Goal: Task Accomplishment & Management: Use online tool/utility

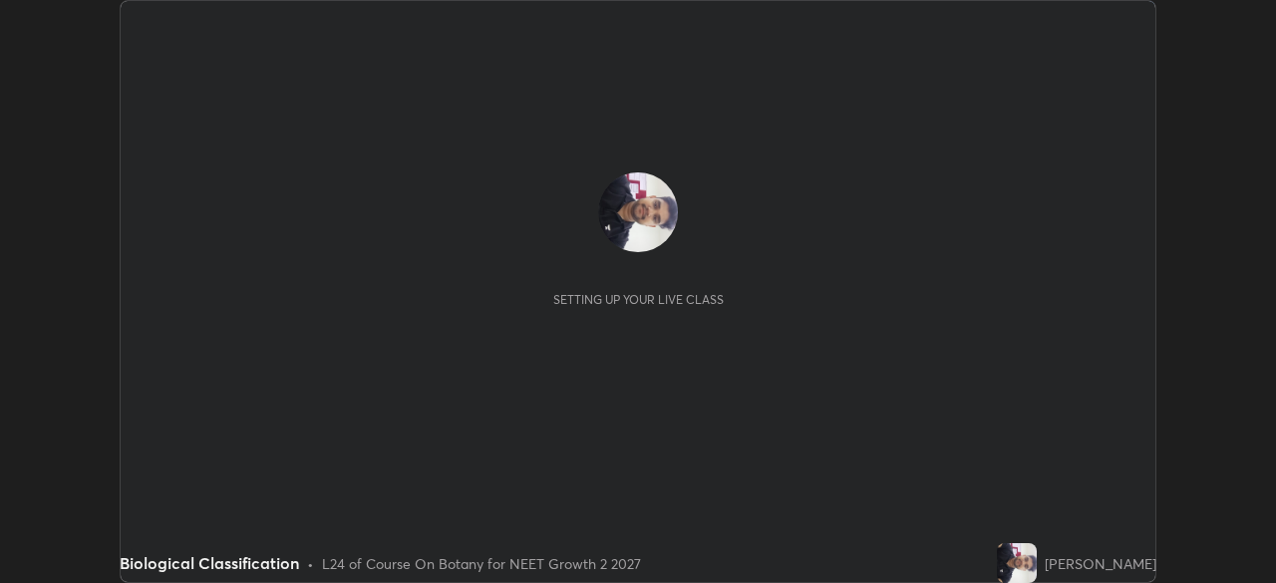
scroll to position [583, 1276]
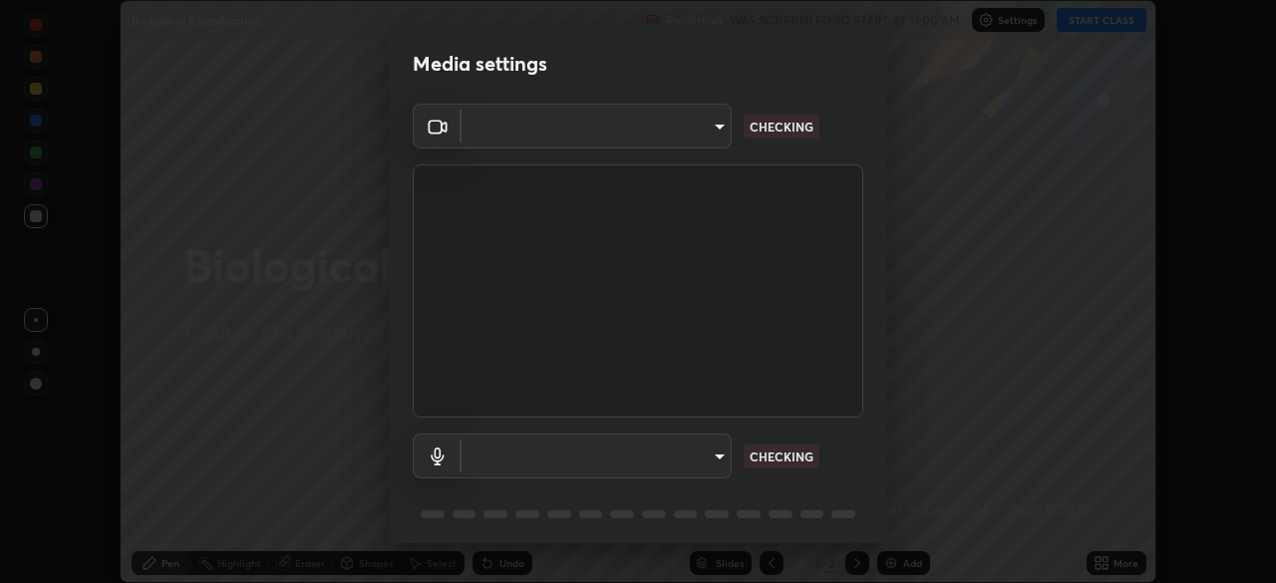
type input "ad1316253fc82caab8833b16f446f6190c0a1393f2fe476eda4a237e719545d4"
type input "default"
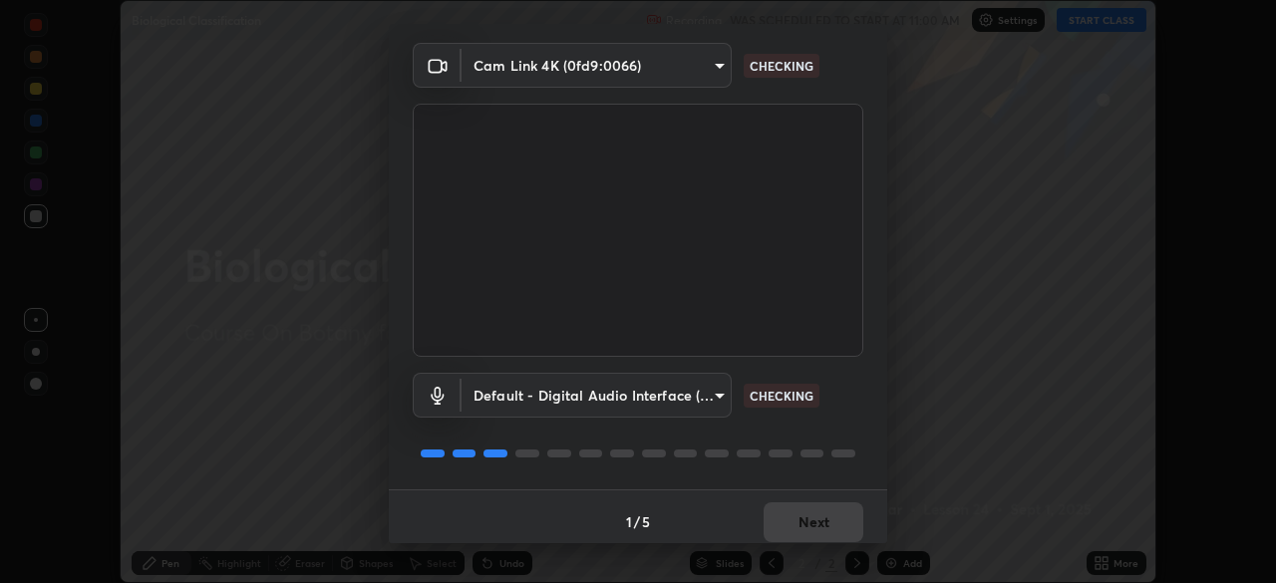
scroll to position [71, 0]
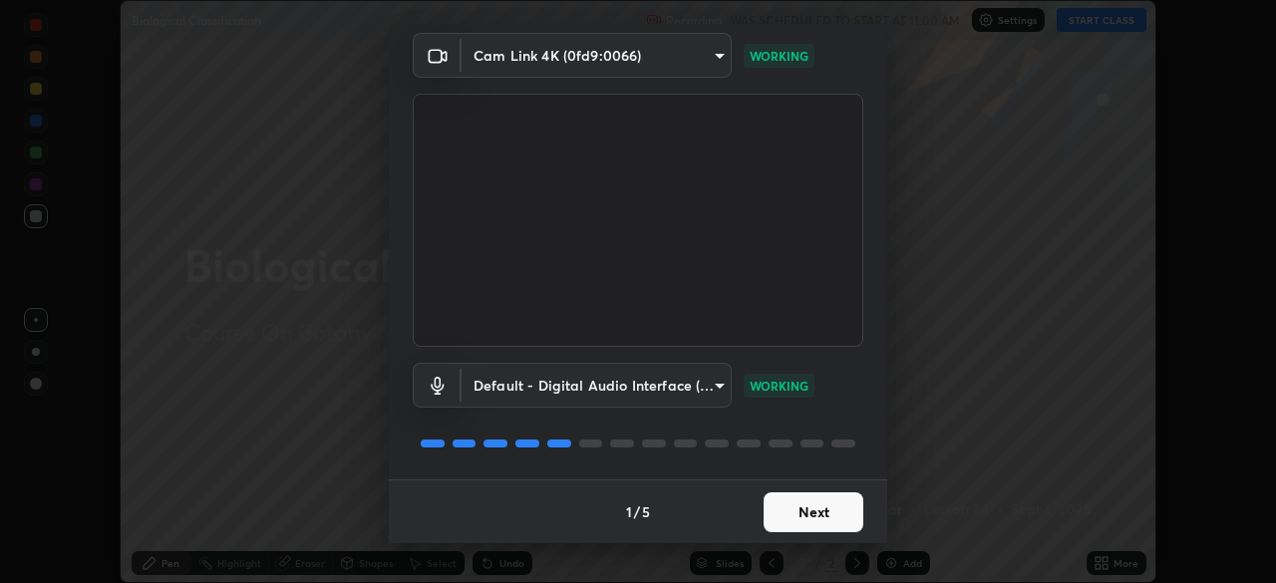
click at [806, 511] on button "Next" at bounding box center [814, 512] width 100 height 40
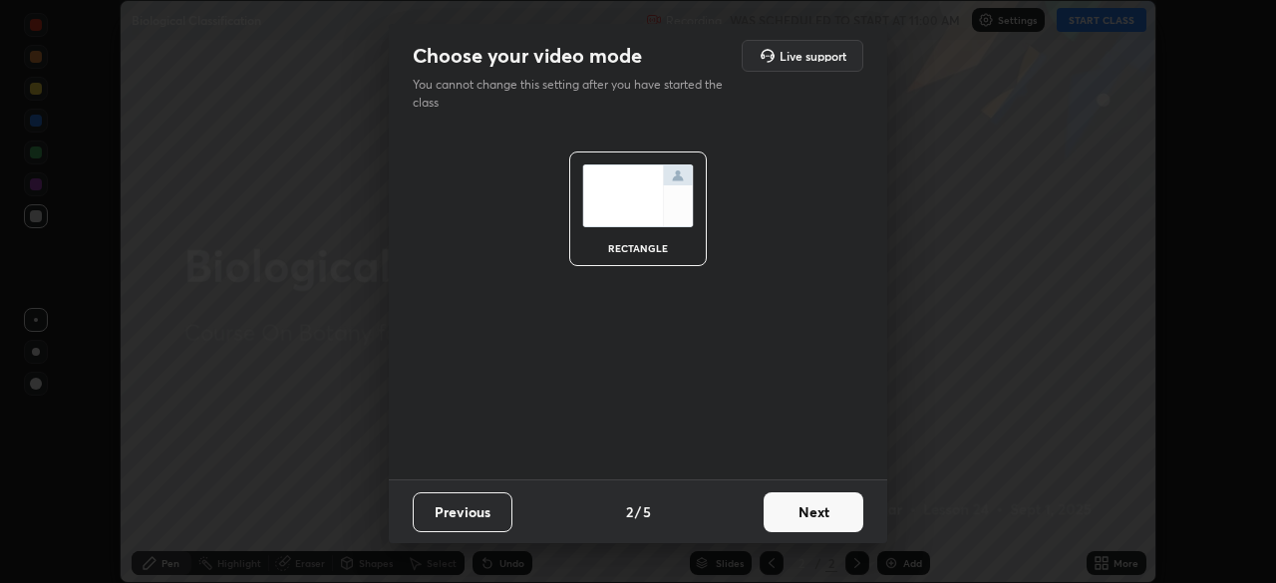
scroll to position [0, 0]
click at [806, 511] on button "Next" at bounding box center [814, 512] width 100 height 40
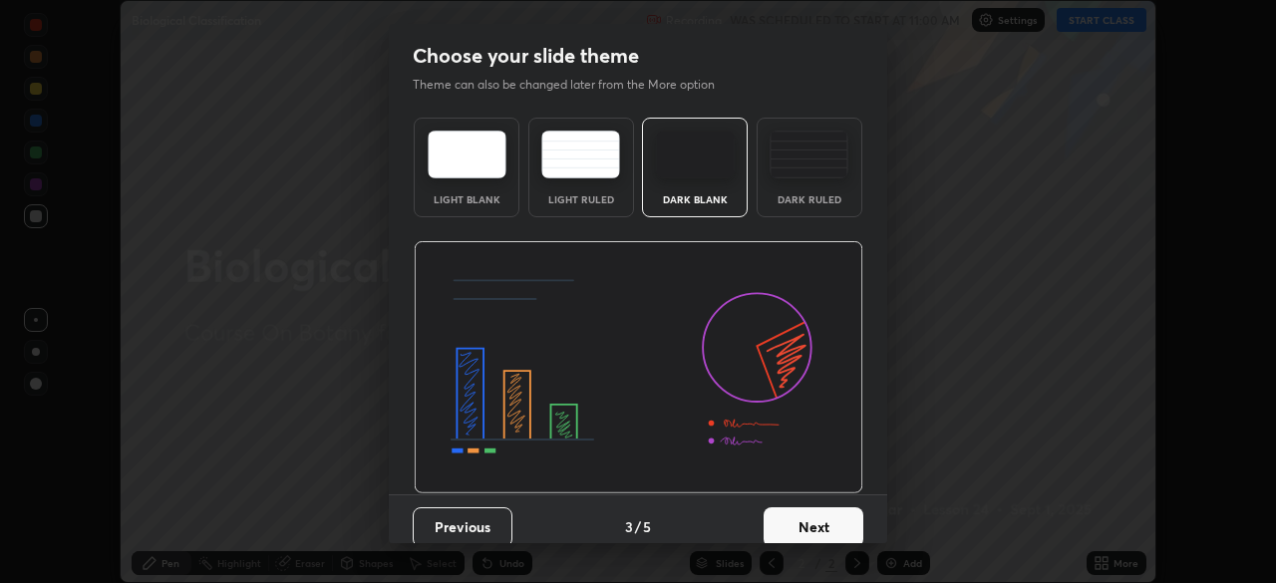
click at [808, 515] on button "Next" at bounding box center [814, 527] width 100 height 40
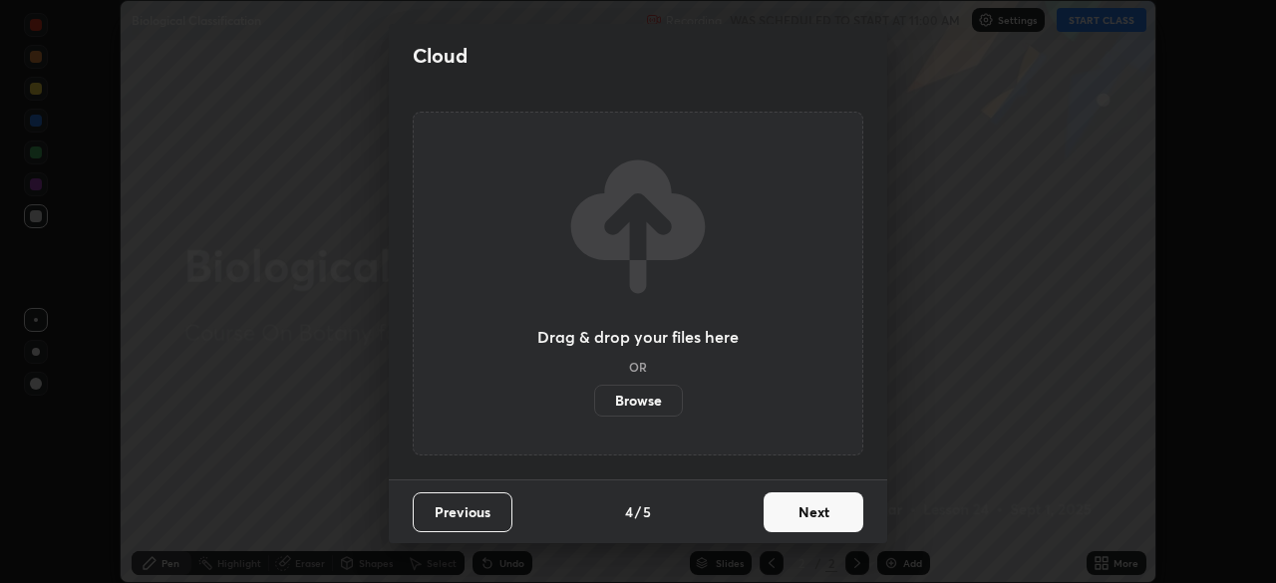
click at [808, 516] on button "Next" at bounding box center [814, 512] width 100 height 40
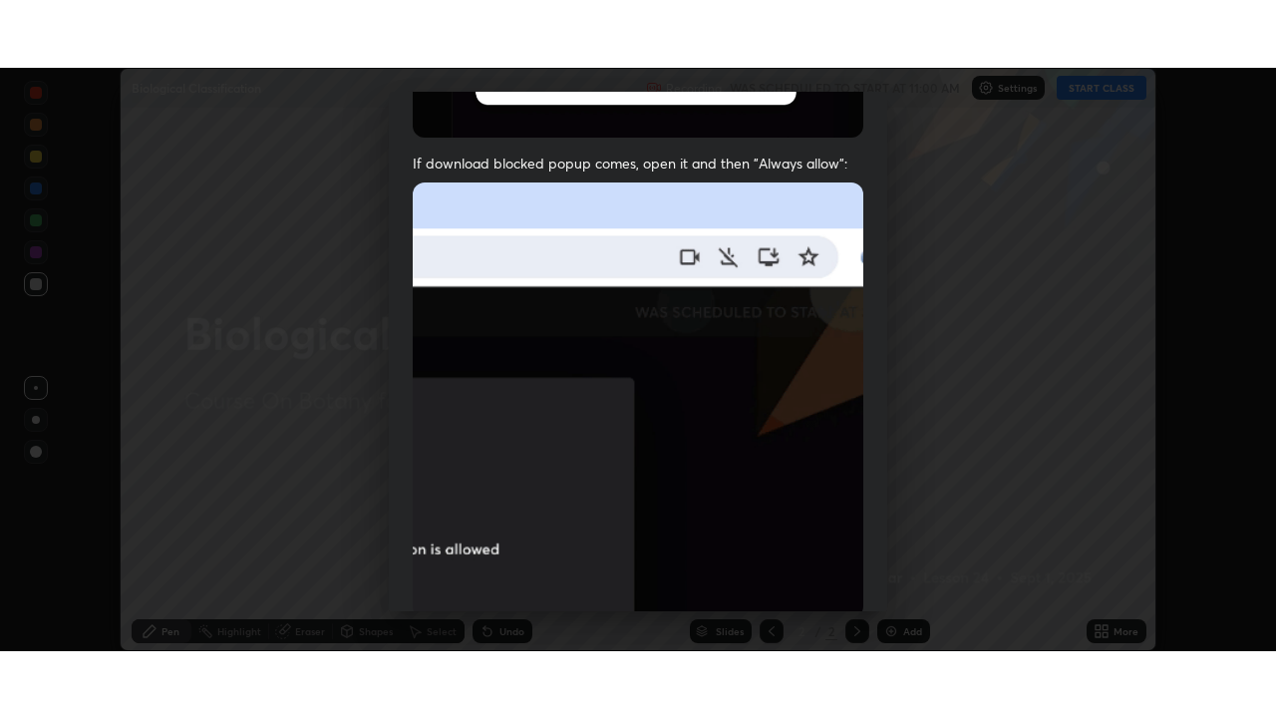
scroll to position [477, 0]
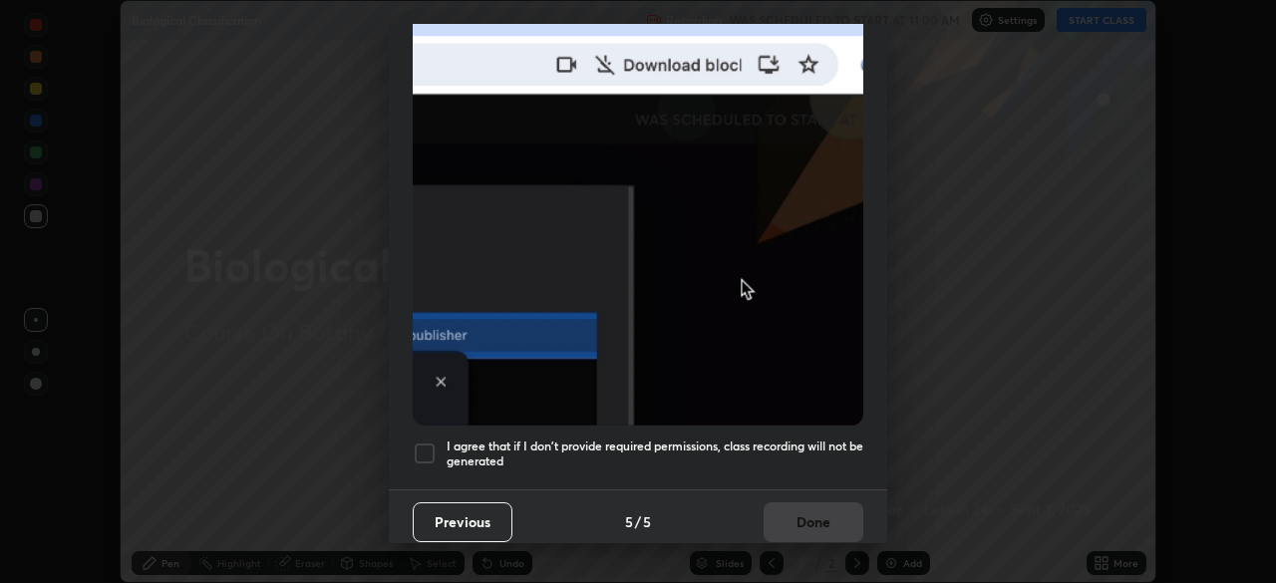
click at [425, 443] on div at bounding box center [425, 454] width 24 height 24
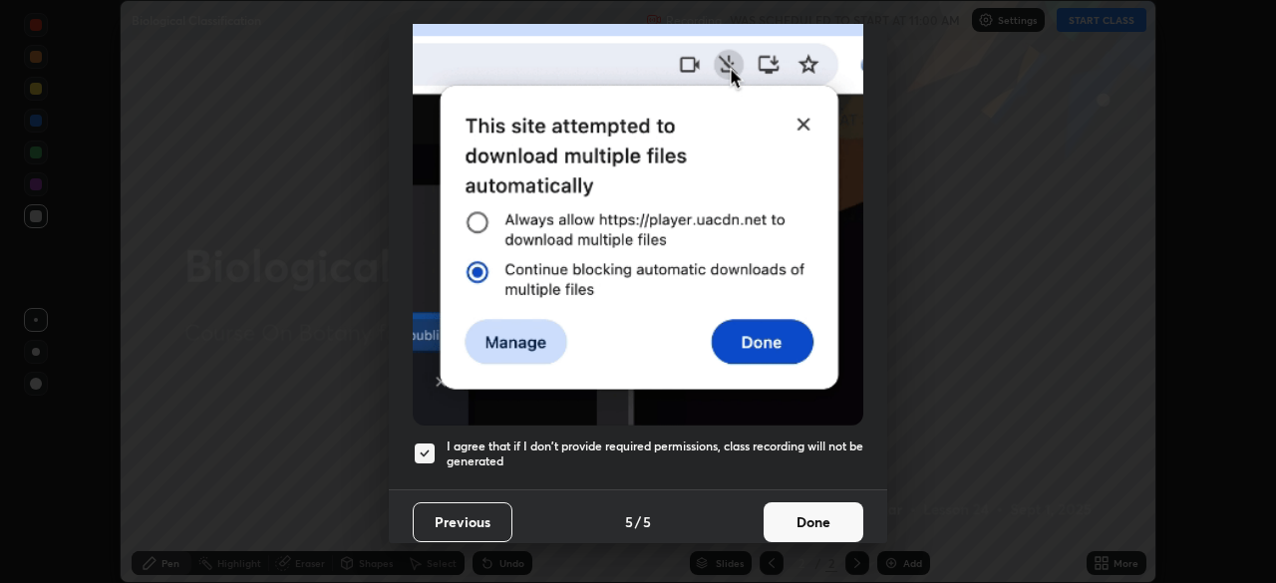
click at [786, 504] on button "Done" at bounding box center [814, 522] width 100 height 40
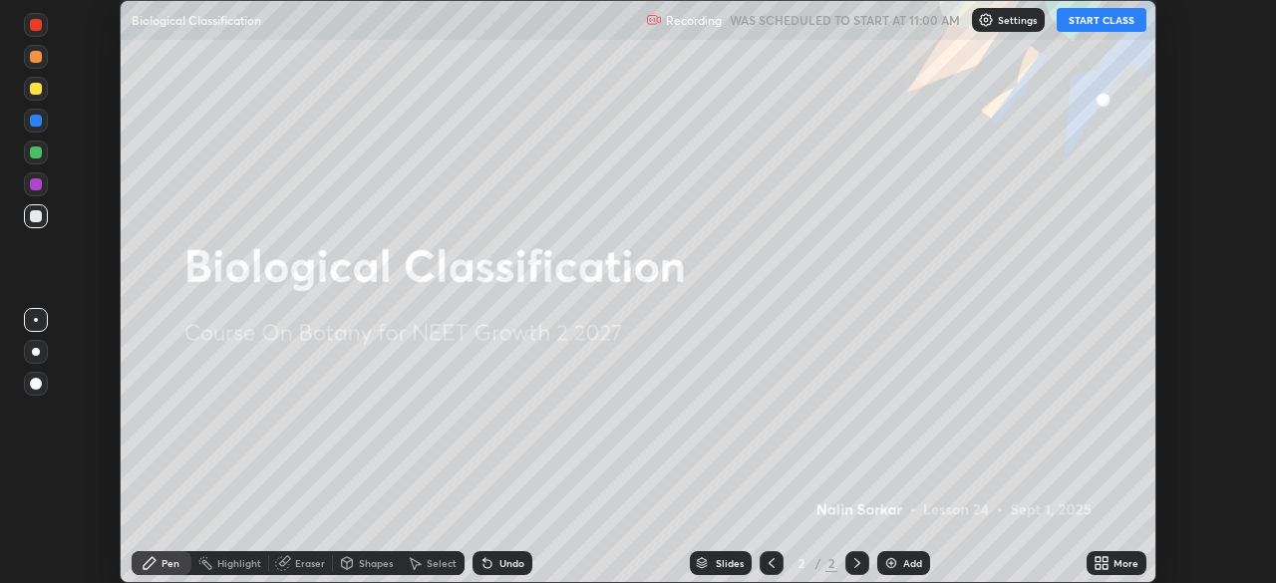
click at [1107, 22] on button "START CLASS" at bounding box center [1102, 20] width 90 height 24
click at [1107, 569] on icon at bounding box center [1104, 566] width 5 height 5
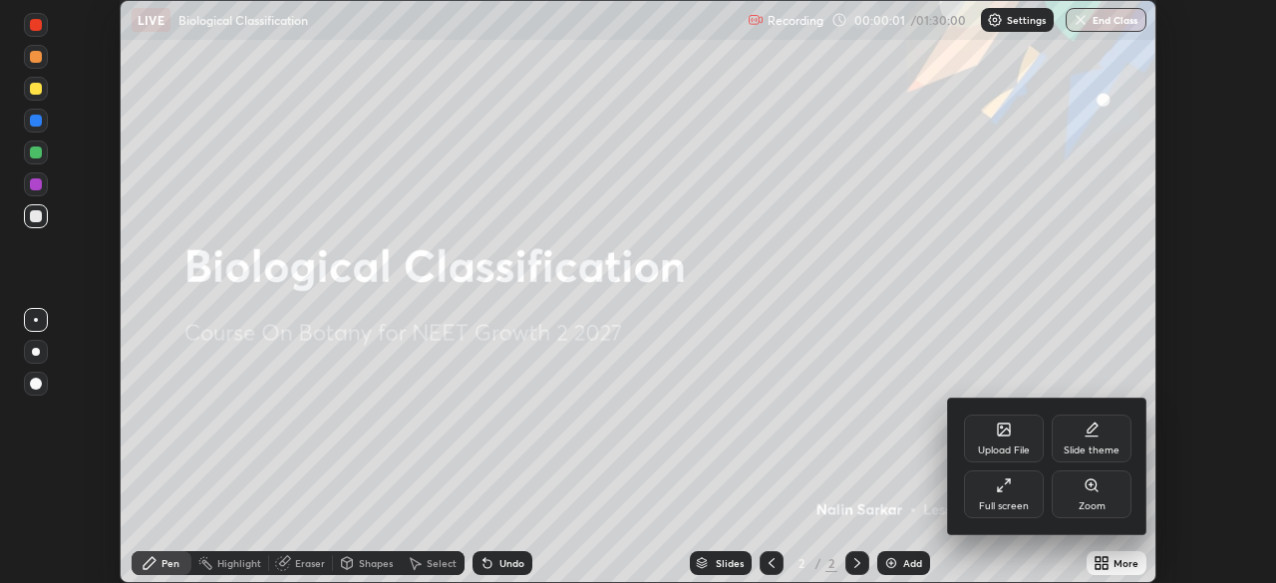
click at [1002, 441] on div "Upload File" at bounding box center [1004, 439] width 80 height 48
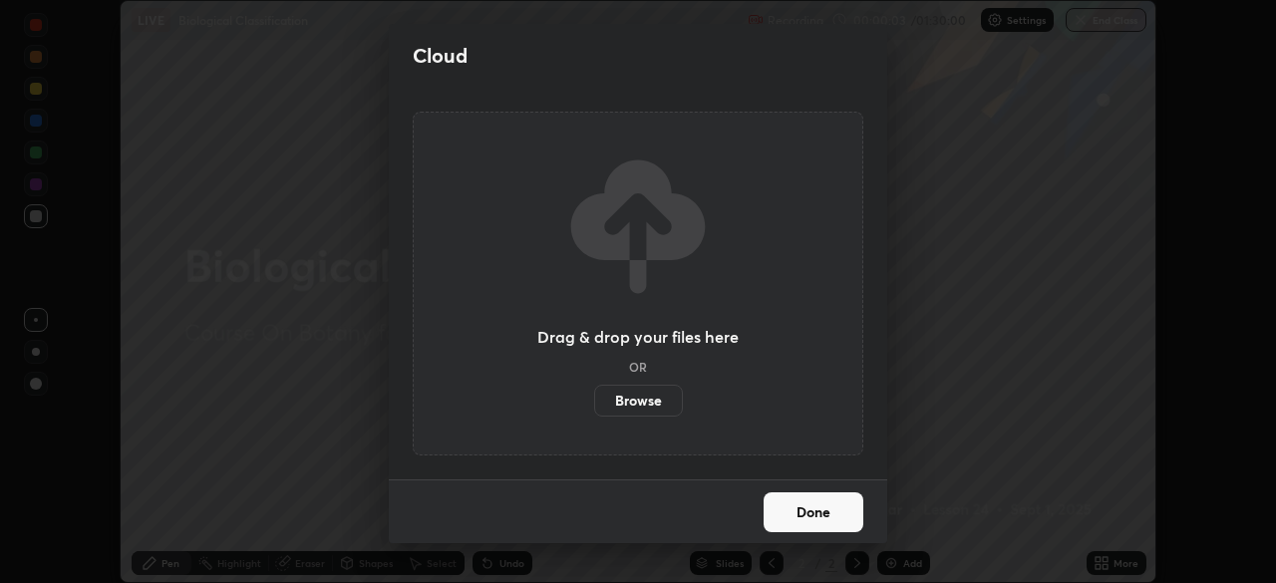
click at [644, 400] on label "Browse" at bounding box center [638, 401] width 89 height 32
click at [594, 400] on input "Browse" at bounding box center [594, 401] width 0 height 32
click at [836, 514] on button "Done" at bounding box center [814, 512] width 100 height 40
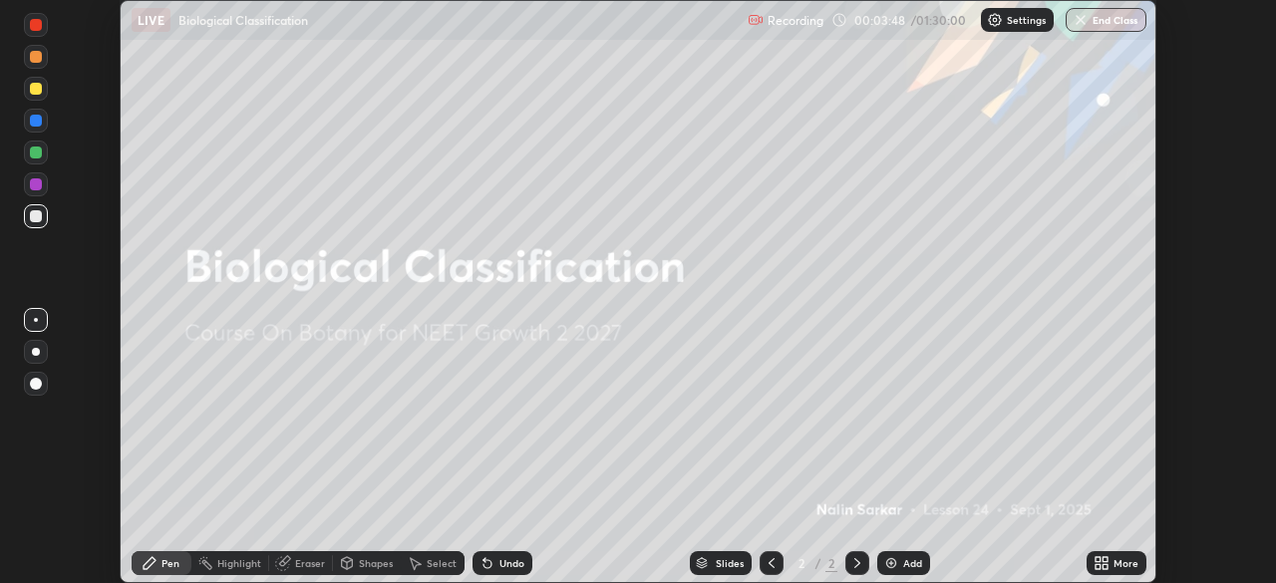
click at [1105, 562] on icon at bounding box center [1101, 563] width 16 height 16
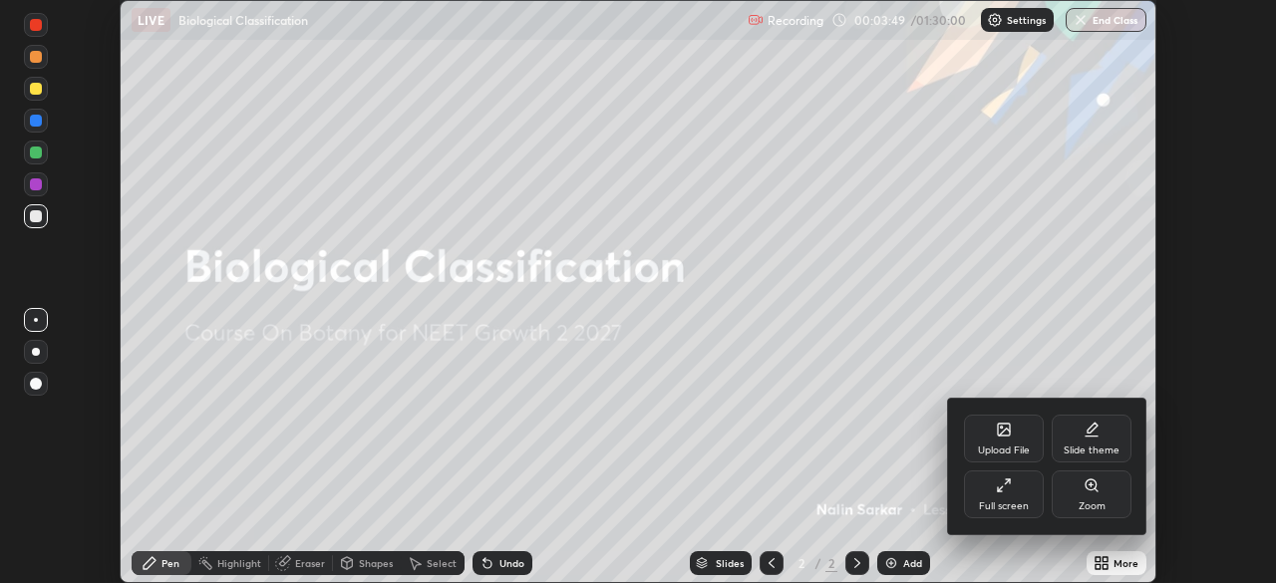
click at [999, 443] on div "Upload File" at bounding box center [1004, 439] width 80 height 48
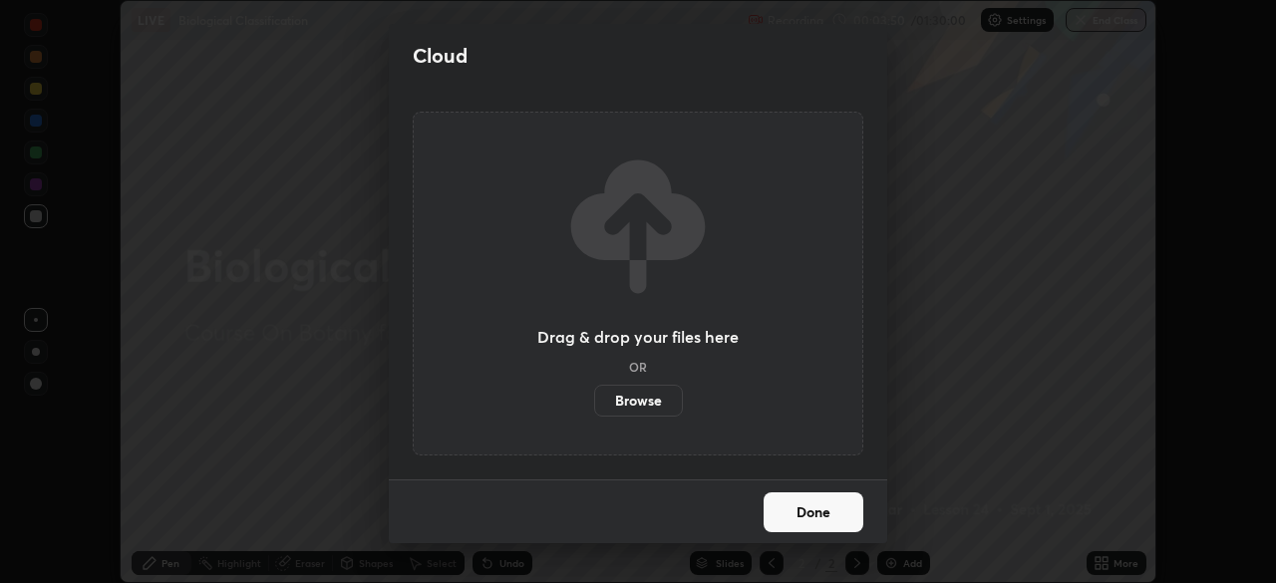
click at [645, 403] on label "Browse" at bounding box center [638, 401] width 89 height 32
click at [594, 403] on input "Browse" at bounding box center [594, 401] width 0 height 32
click at [647, 398] on label "Browse" at bounding box center [638, 401] width 89 height 32
click at [594, 398] on input "Browse" at bounding box center [594, 401] width 0 height 32
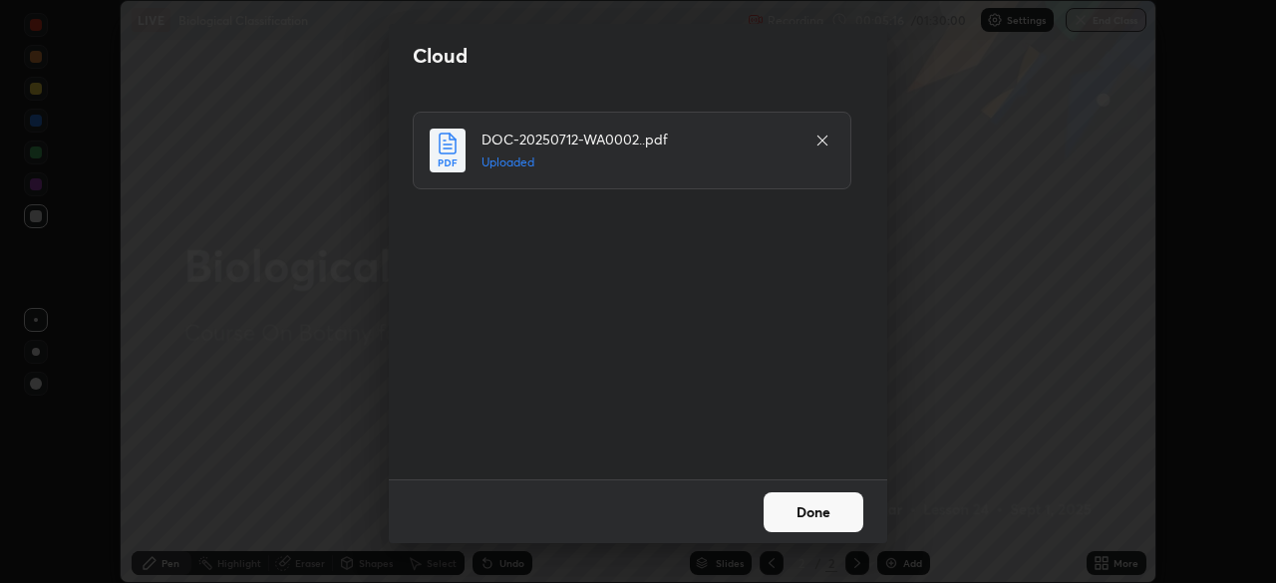
click at [808, 503] on button "Done" at bounding box center [814, 512] width 100 height 40
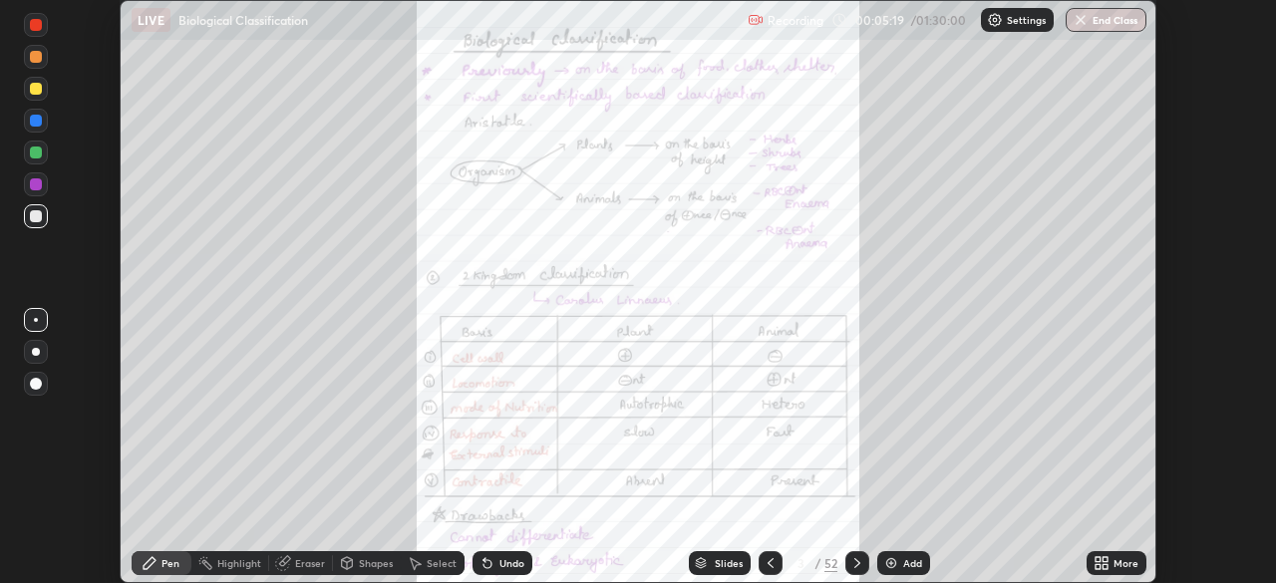
click at [1206, 387] on div "Setting up your live class" at bounding box center [638, 291] width 1276 height 583
click at [1117, 567] on div "More" at bounding box center [1125, 563] width 25 height 10
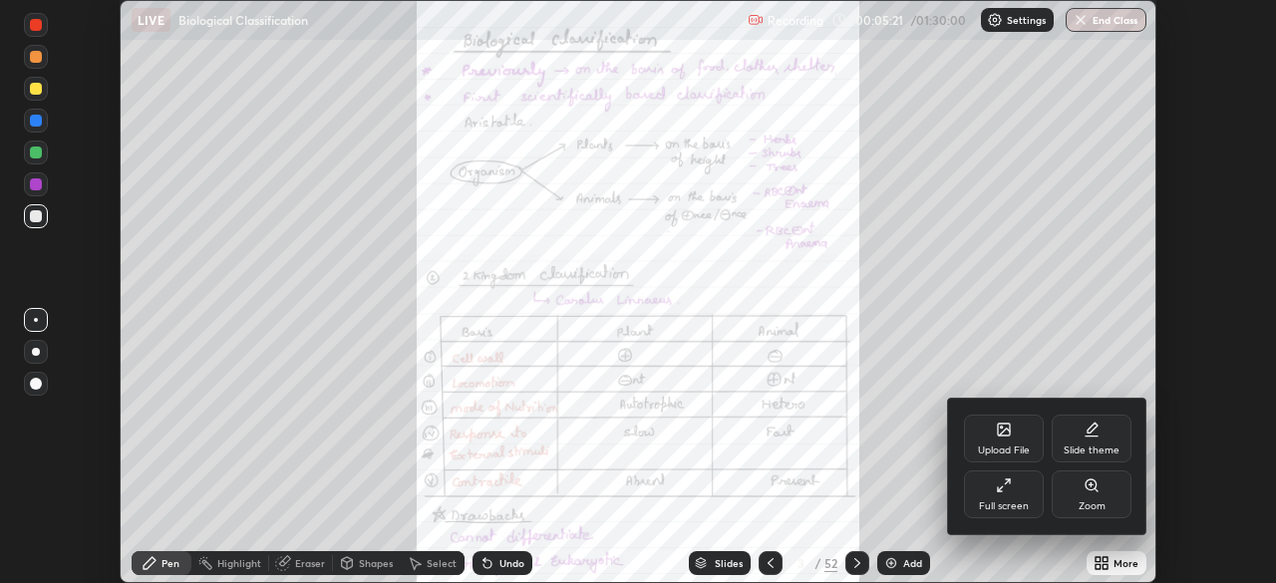
click at [1013, 507] on div "Full screen" at bounding box center [1004, 506] width 50 height 10
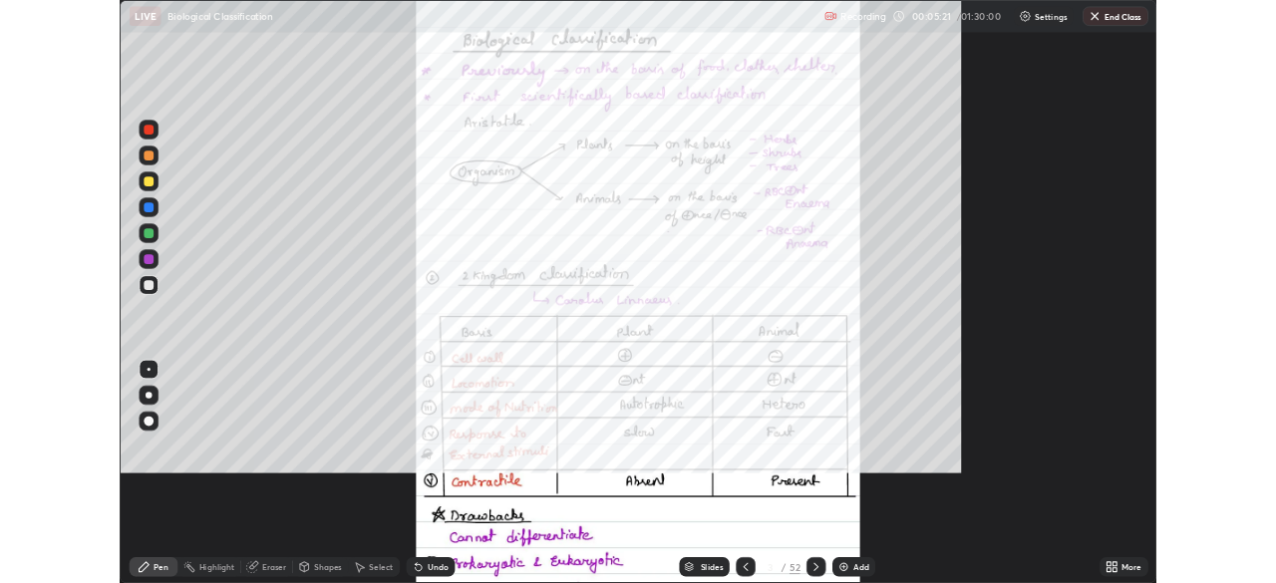
scroll to position [718, 1276]
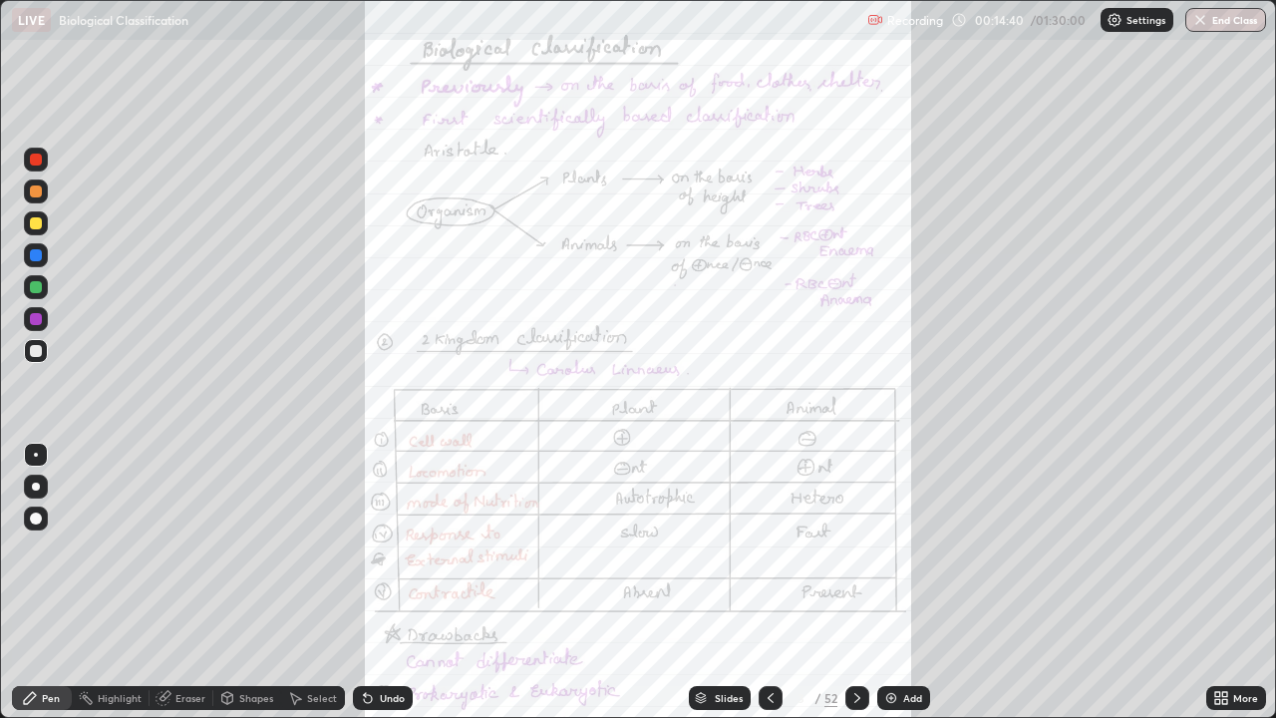
click at [1224, 582] on icon at bounding box center [1224, 701] width 5 height 5
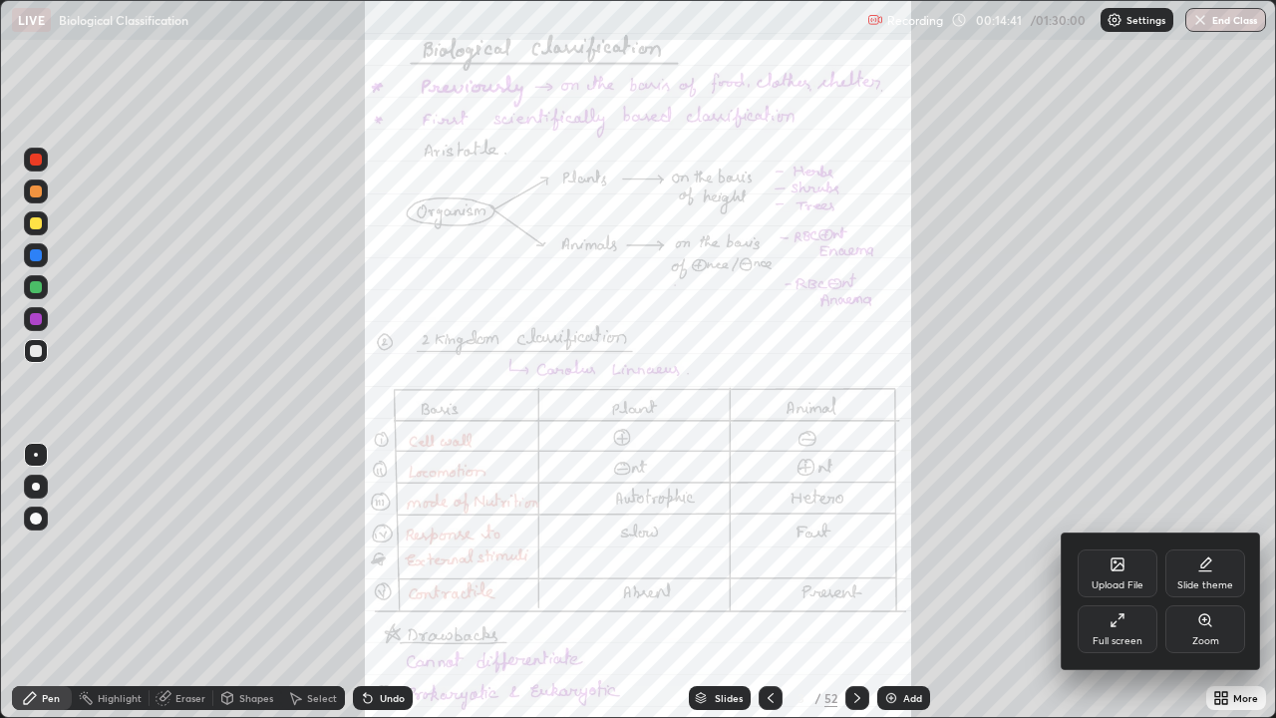
click at [1193, 582] on div "Zoom" at bounding box center [1205, 629] width 80 height 48
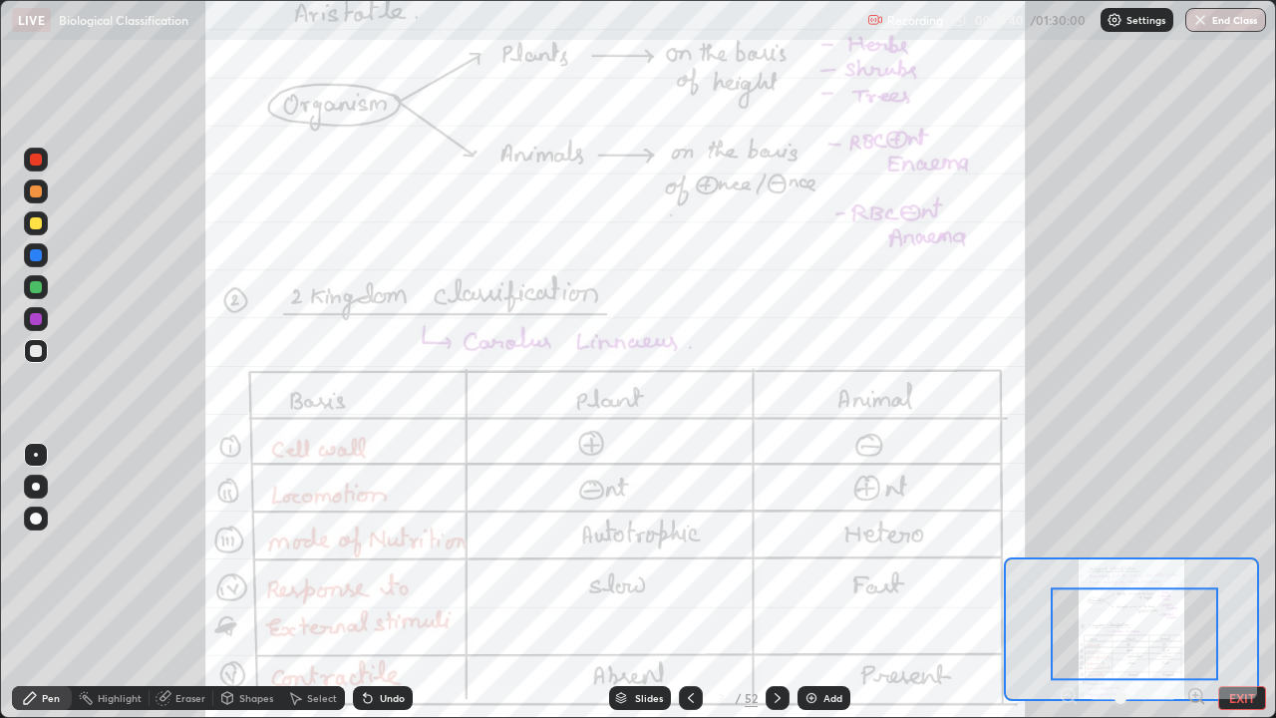
click at [1194, 582] on div at bounding box center [1134, 633] width 167 height 93
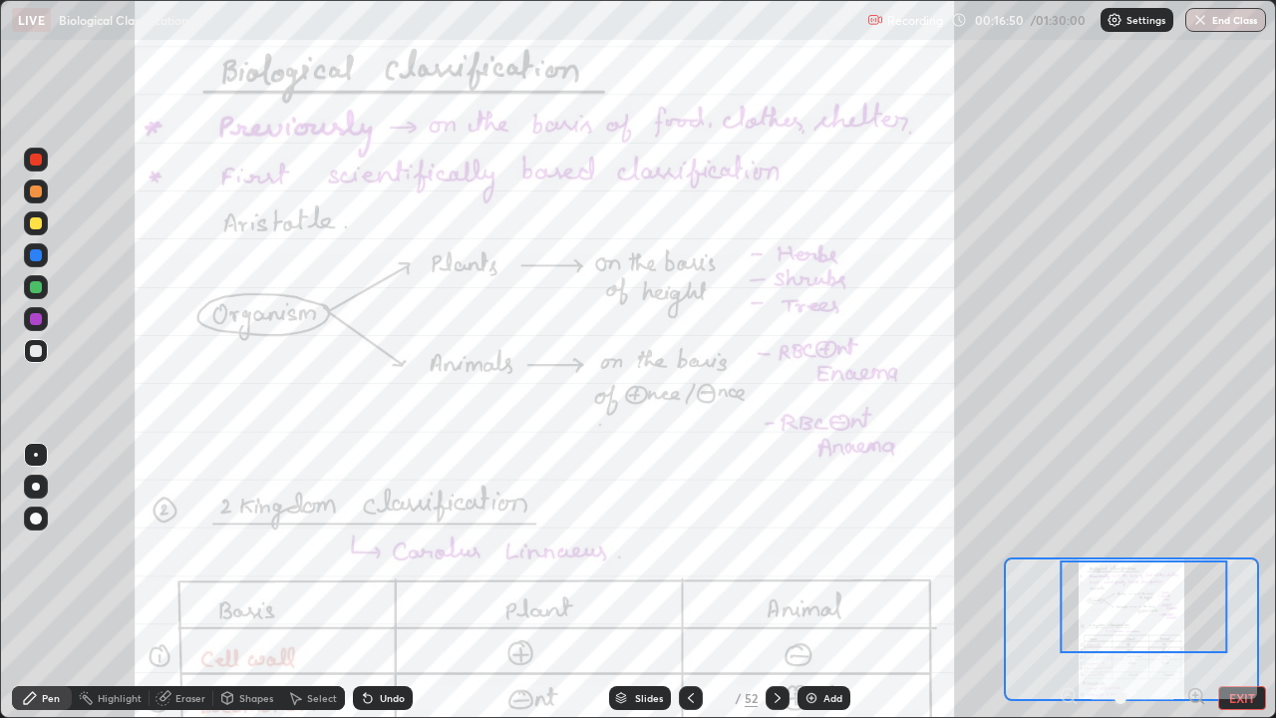
click at [1071, 582] on div at bounding box center [1133, 698] width 148 height 24
click at [1068, 582] on div at bounding box center [1133, 698] width 148 height 24
click at [1236, 582] on button "EXIT" at bounding box center [1242, 698] width 48 height 24
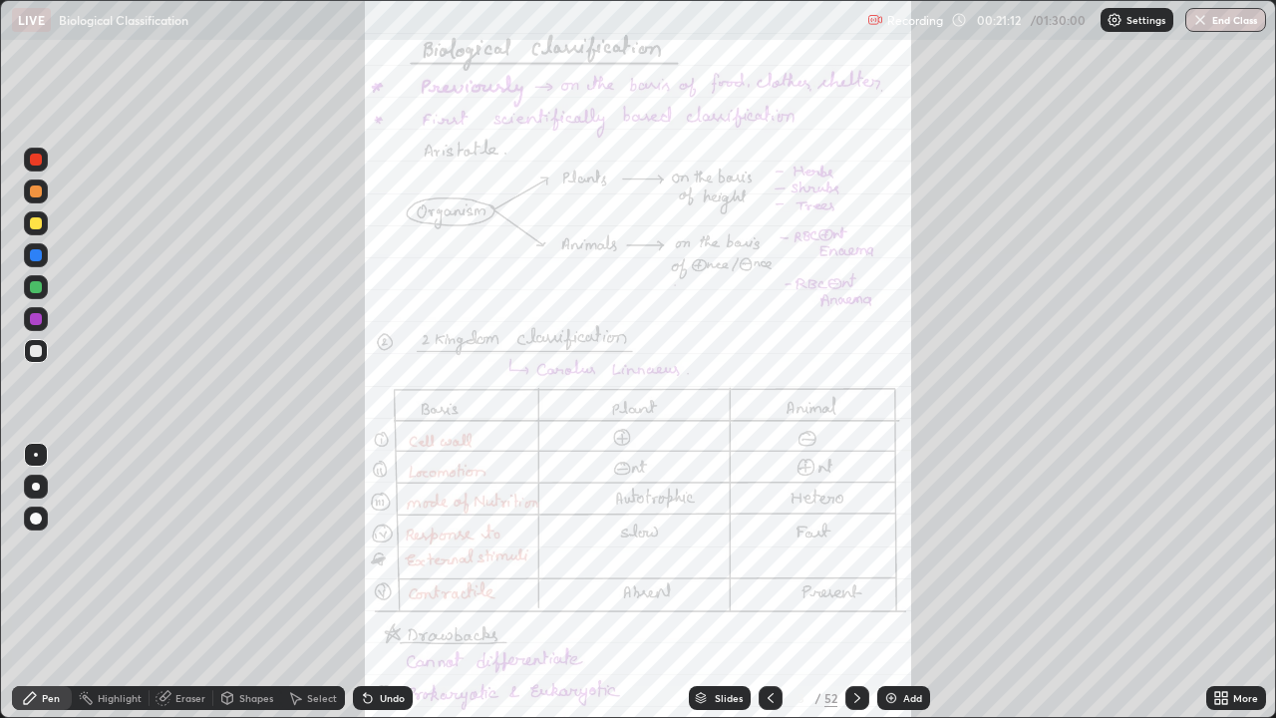
click at [1224, 582] on icon at bounding box center [1224, 701] width 5 height 5
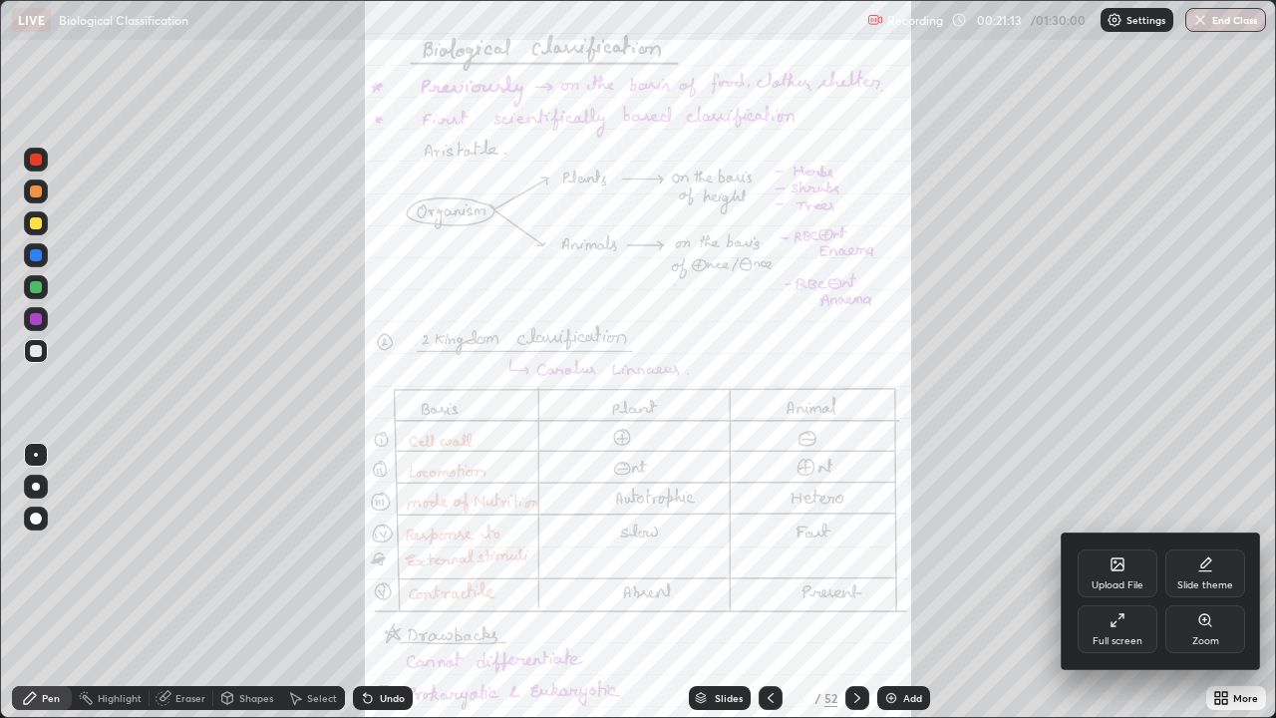
click at [1207, 582] on icon at bounding box center [1204, 619] width 11 height 11
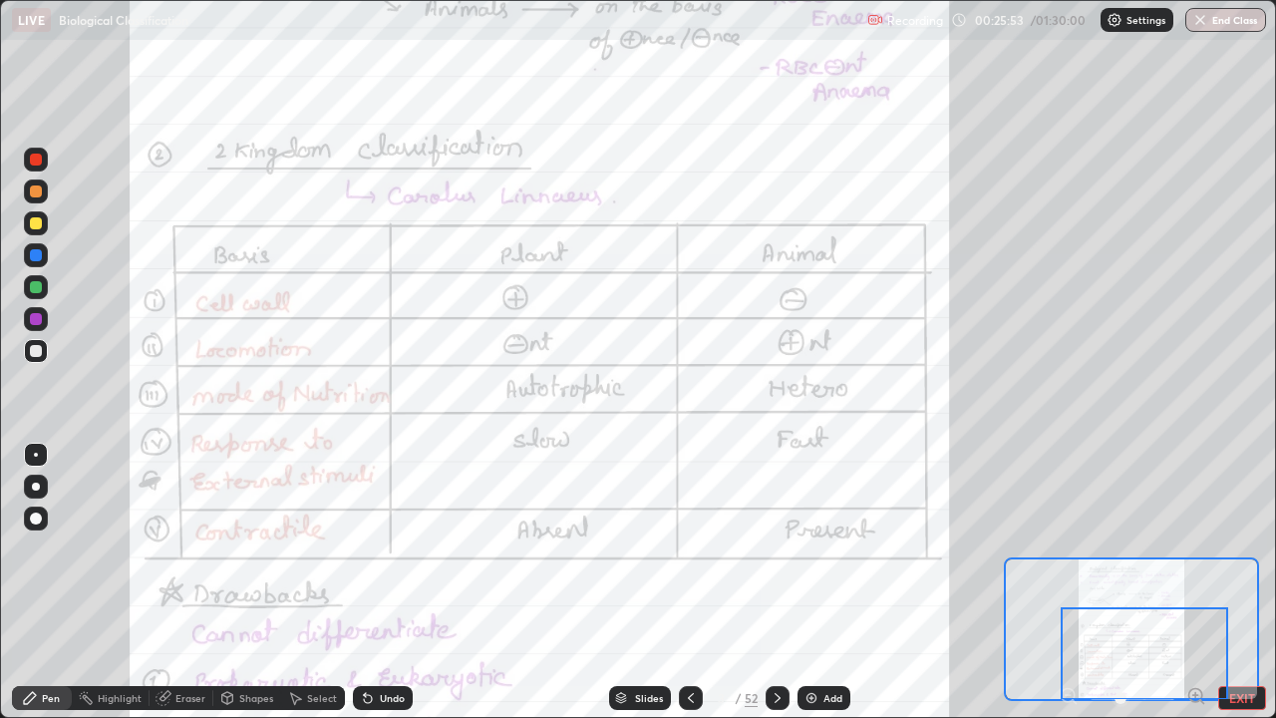
click at [776, 582] on icon at bounding box center [778, 698] width 16 height 16
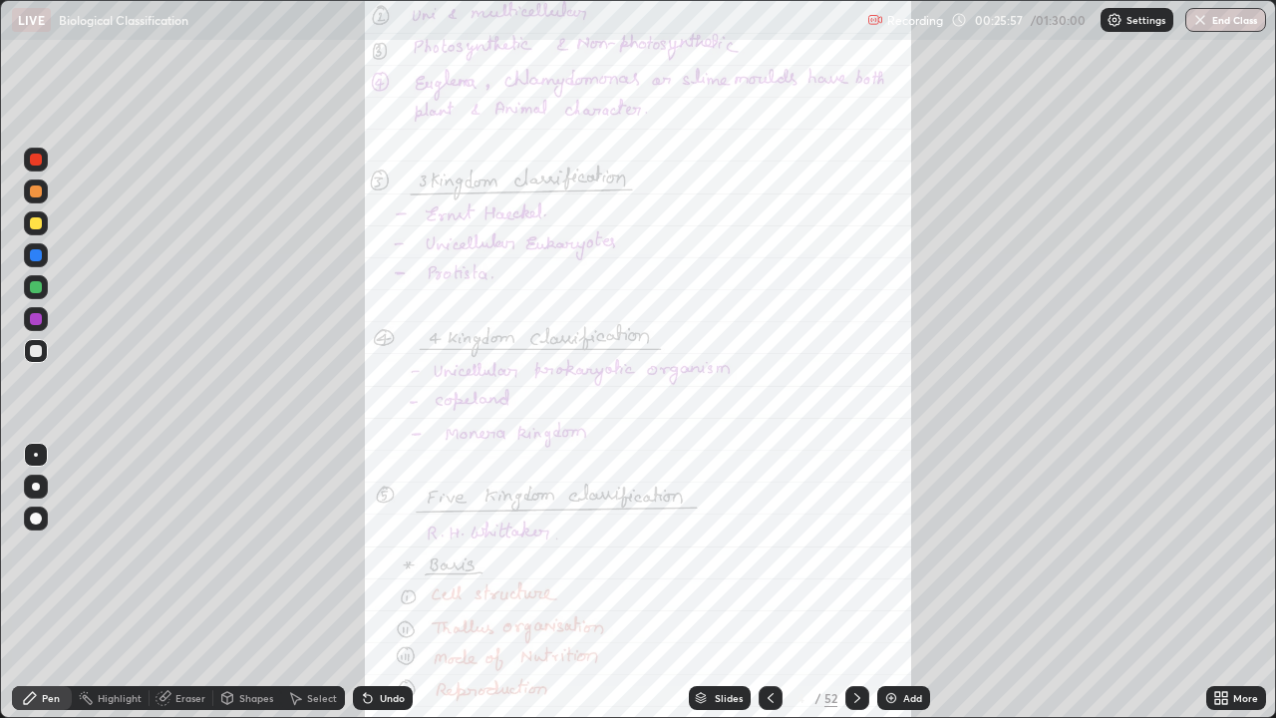
click at [1237, 582] on div "More" at bounding box center [1245, 698] width 25 height 10
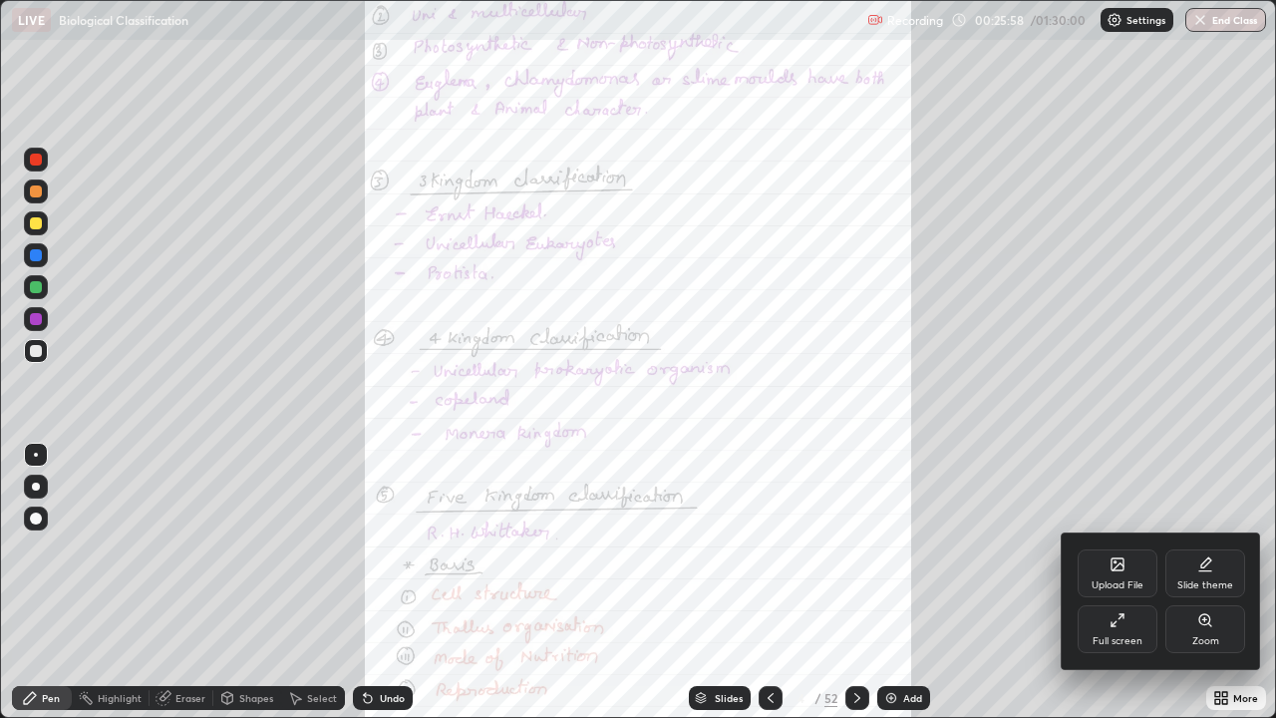
click at [1207, 582] on div "Zoom" at bounding box center [1205, 629] width 80 height 48
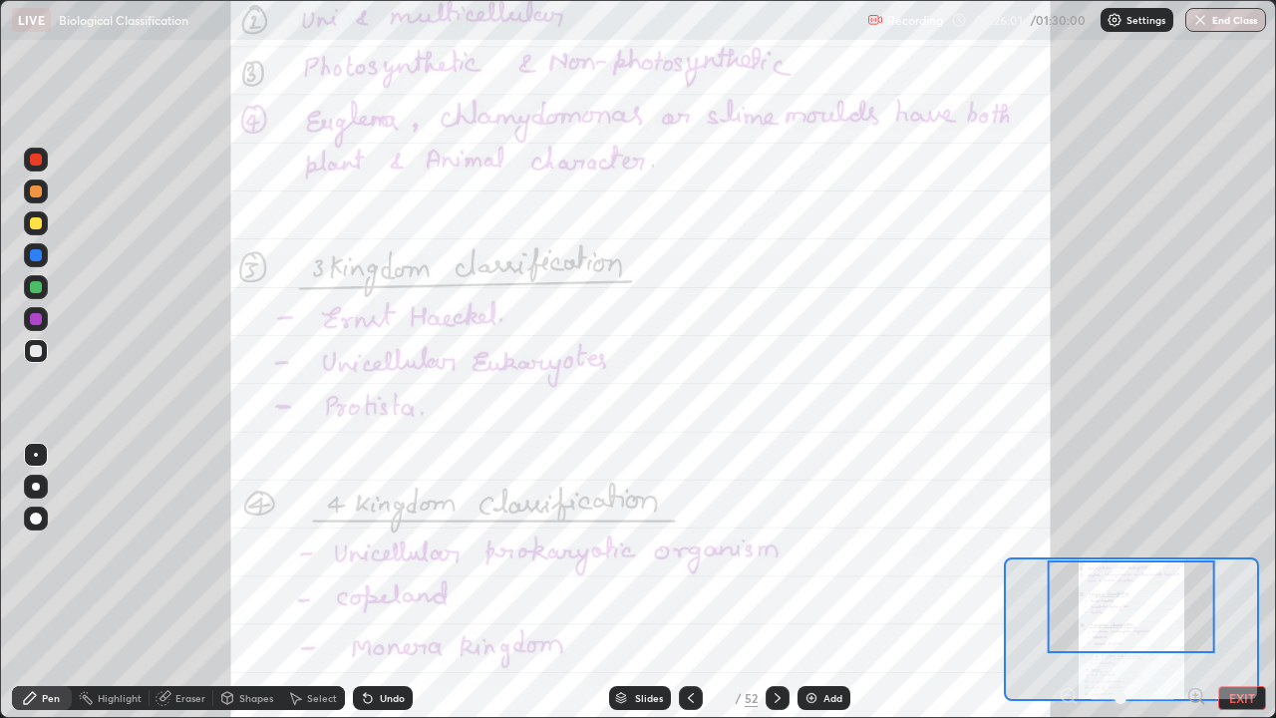
click at [1195, 582] on icon at bounding box center [1195, 695] width 5 height 0
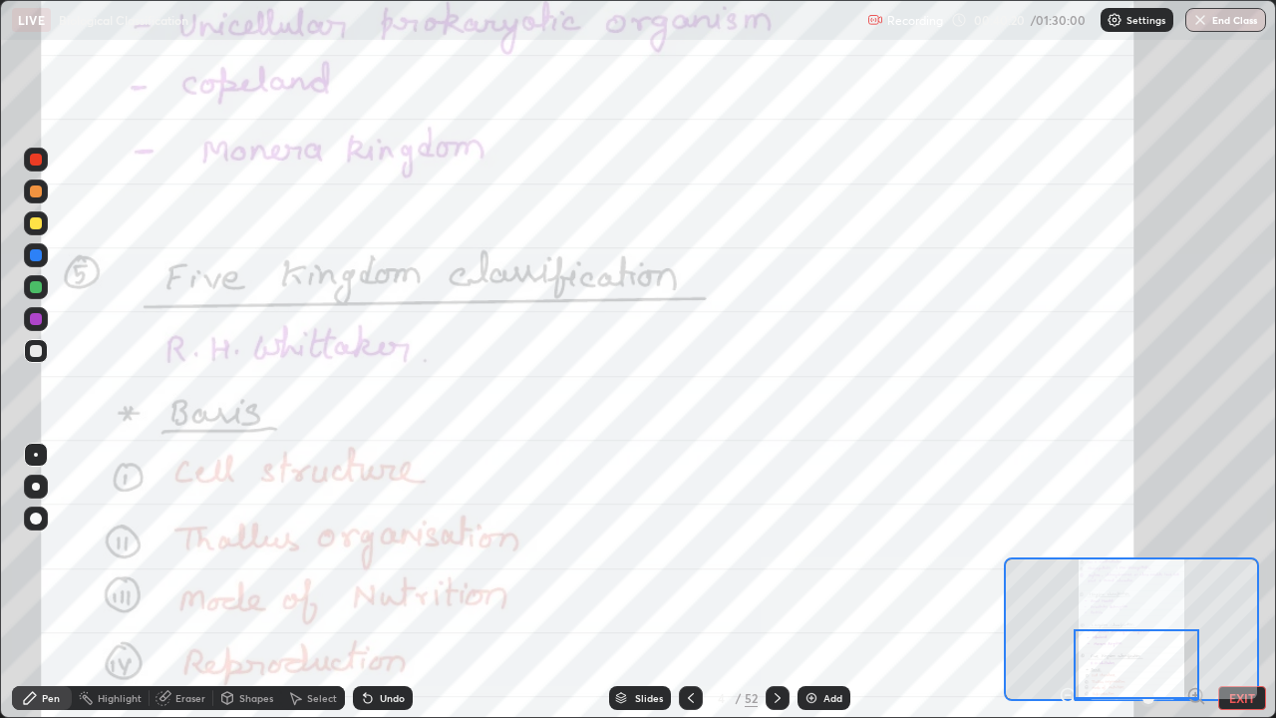
click at [766, 582] on div at bounding box center [778, 698] width 24 height 24
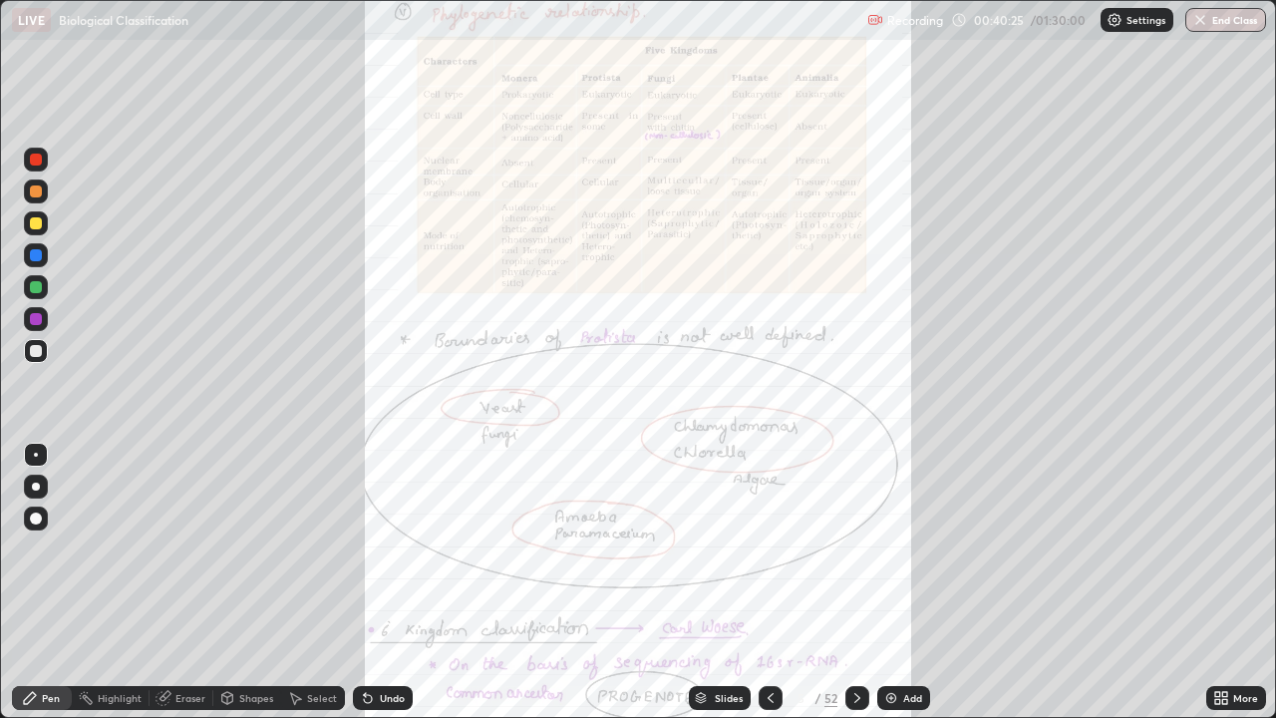
click at [769, 582] on icon at bounding box center [771, 698] width 16 height 16
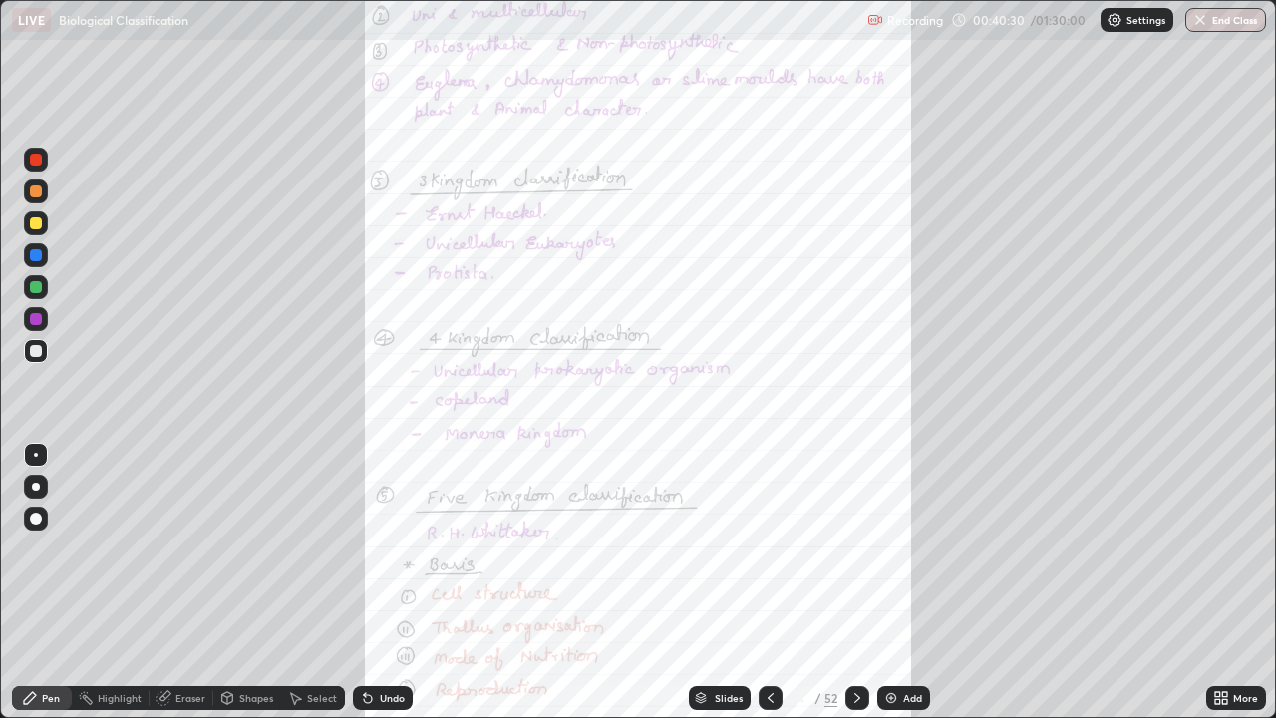
click at [851, 582] on icon at bounding box center [857, 698] width 16 height 16
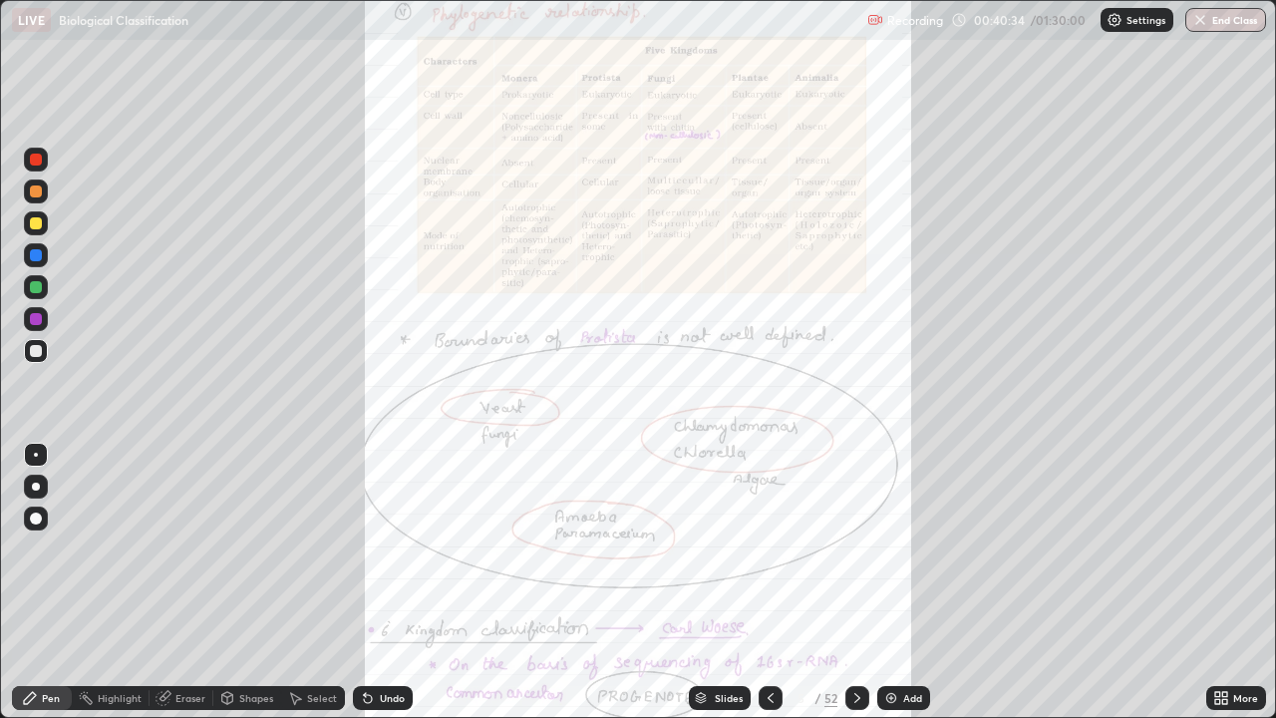
click at [1217, 582] on icon at bounding box center [1217, 694] width 5 height 5
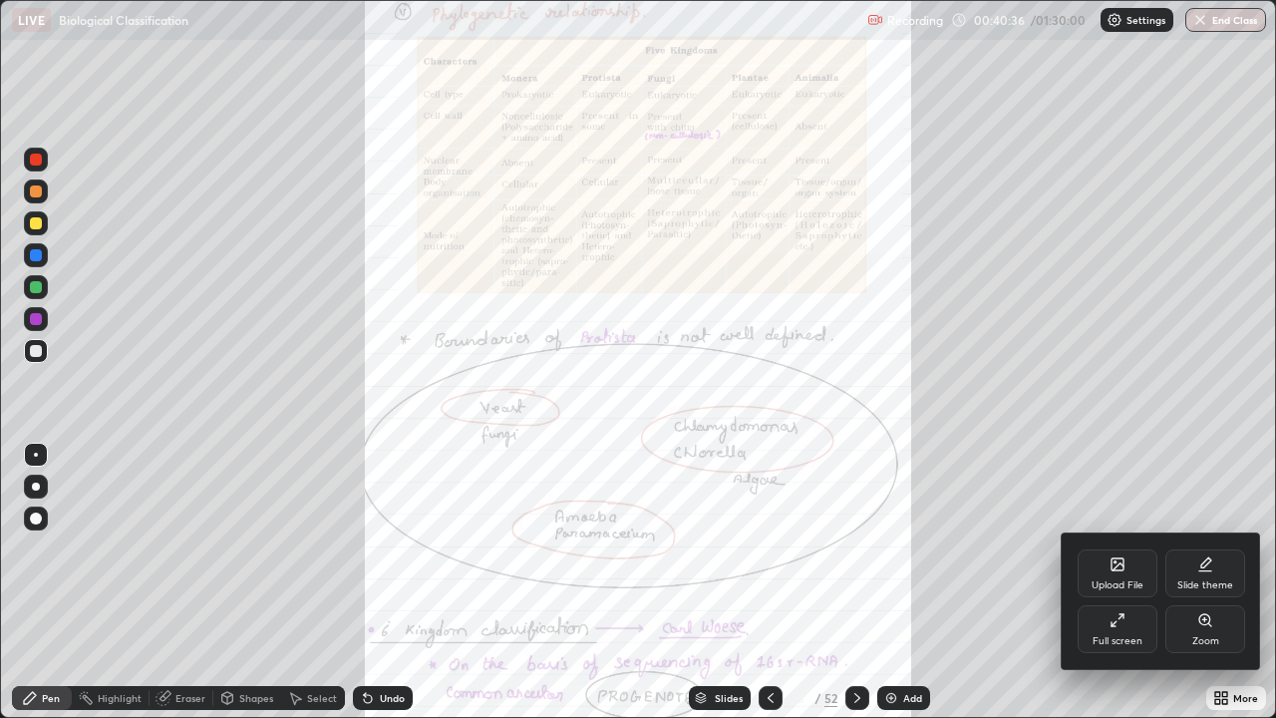
click at [1129, 582] on div "Full screen" at bounding box center [1118, 629] width 80 height 48
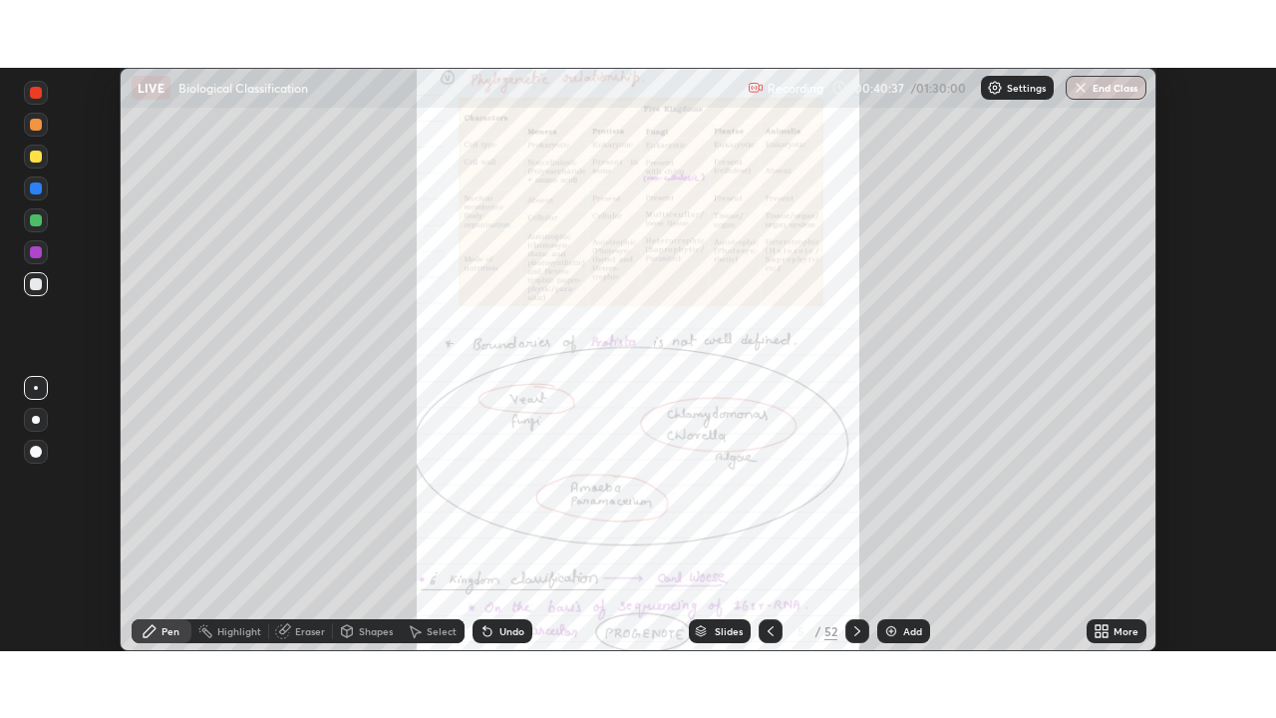
scroll to position [99096, 98403]
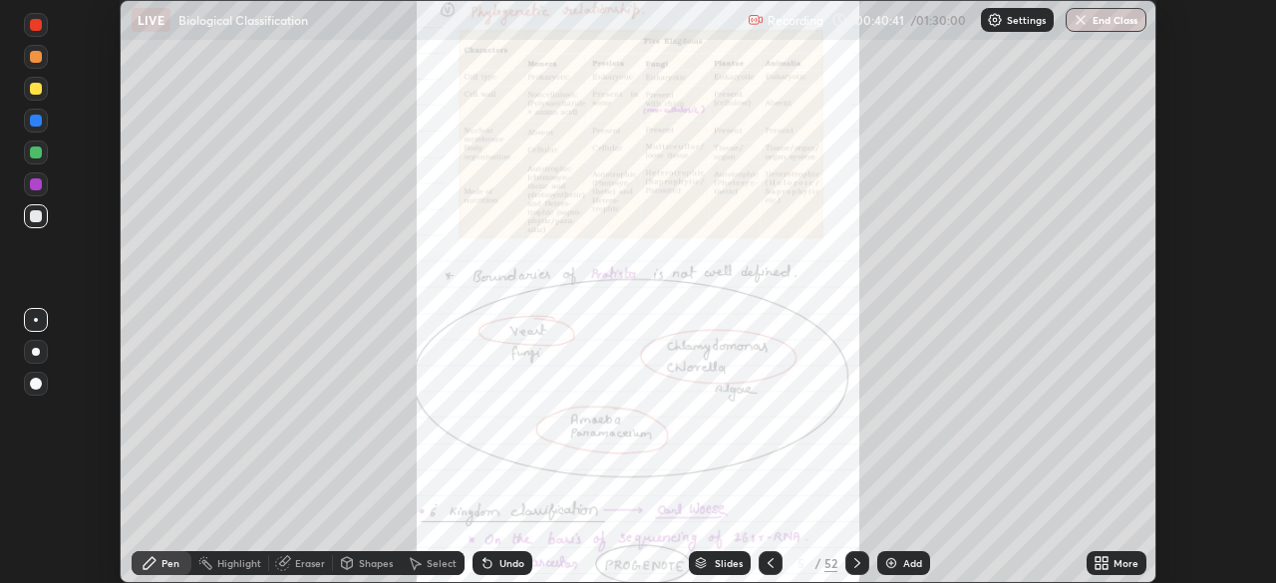
click at [1134, 560] on div "More" at bounding box center [1125, 563] width 25 height 10
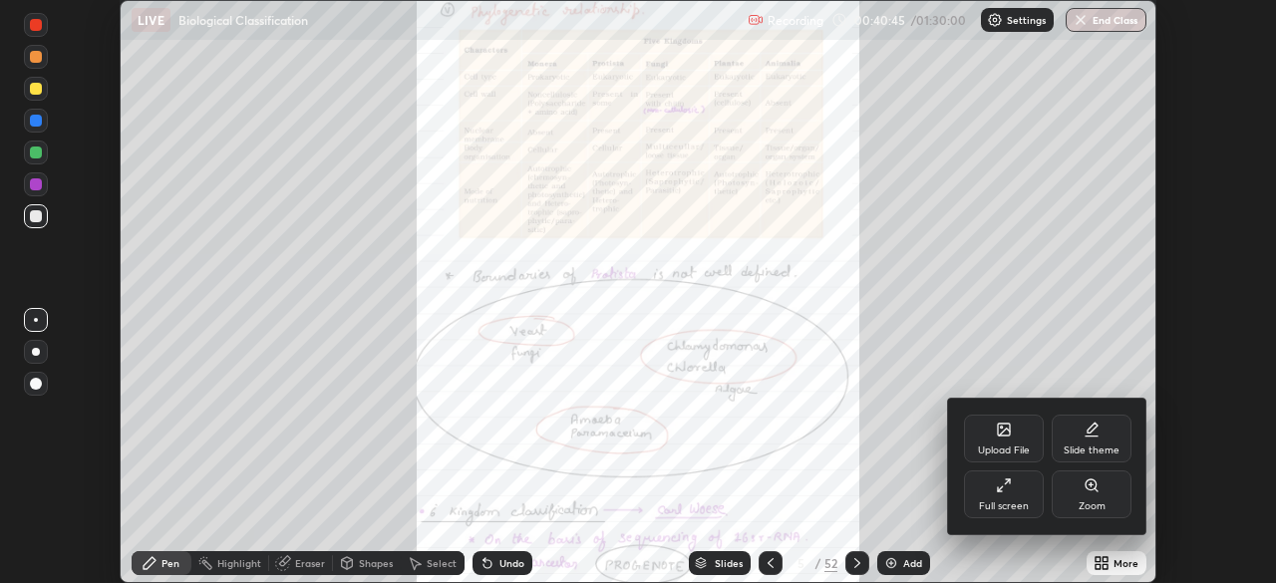
click at [1020, 478] on div "Full screen" at bounding box center [1004, 494] width 80 height 48
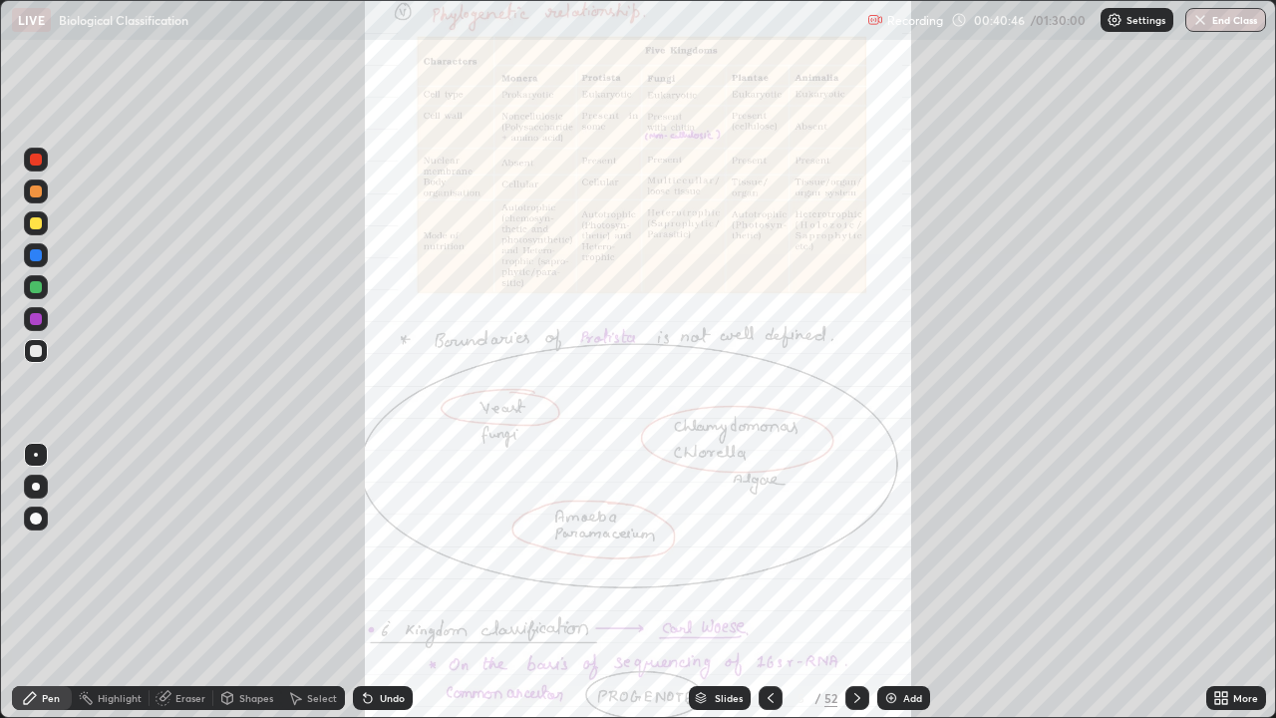
scroll to position [718, 1276]
click at [1224, 582] on icon at bounding box center [1224, 694] width 5 height 5
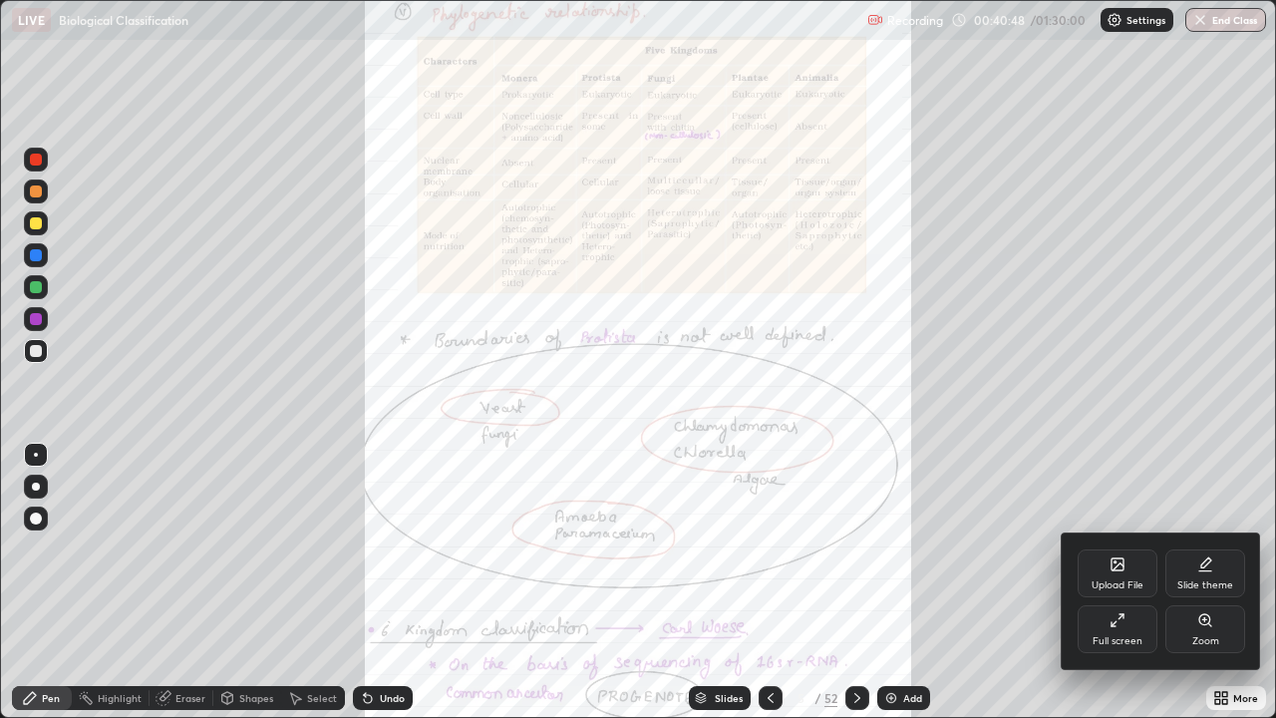
click at [1196, 582] on div "Zoom" at bounding box center [1205, 629] width 80 height 48
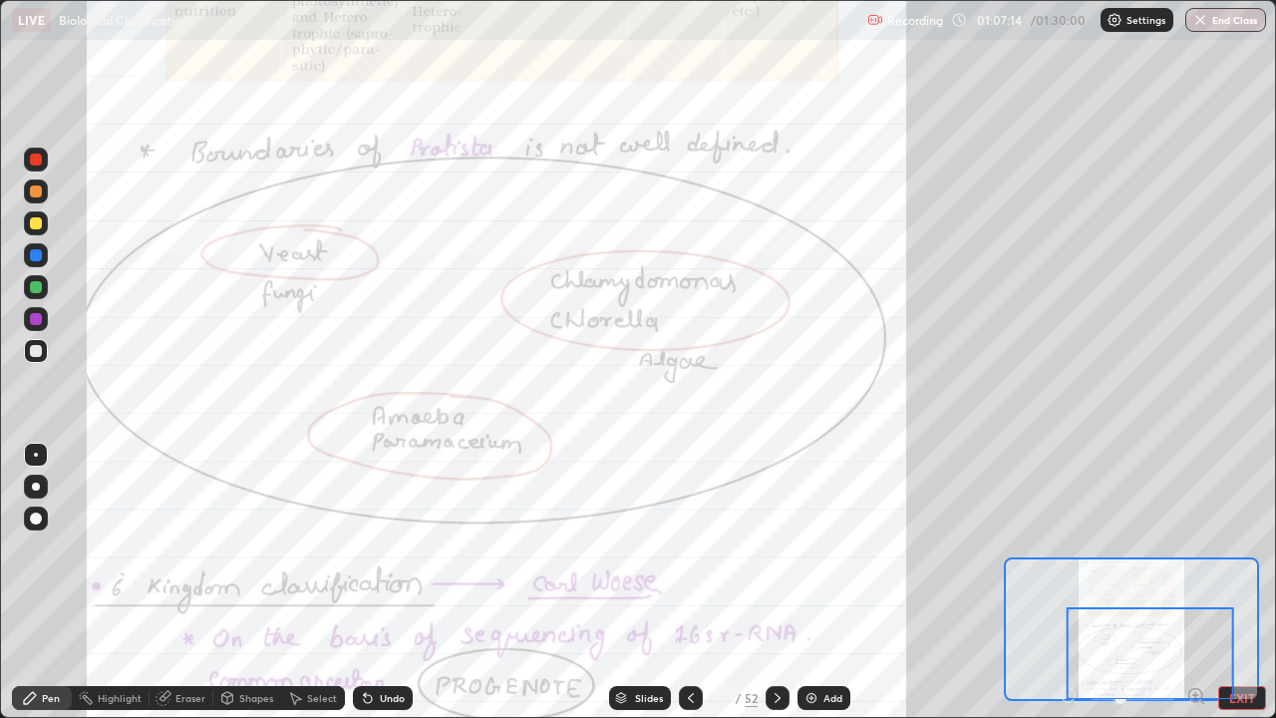
click at [777, 582] on icon at bounding box center [778, 698] width 6 height 10
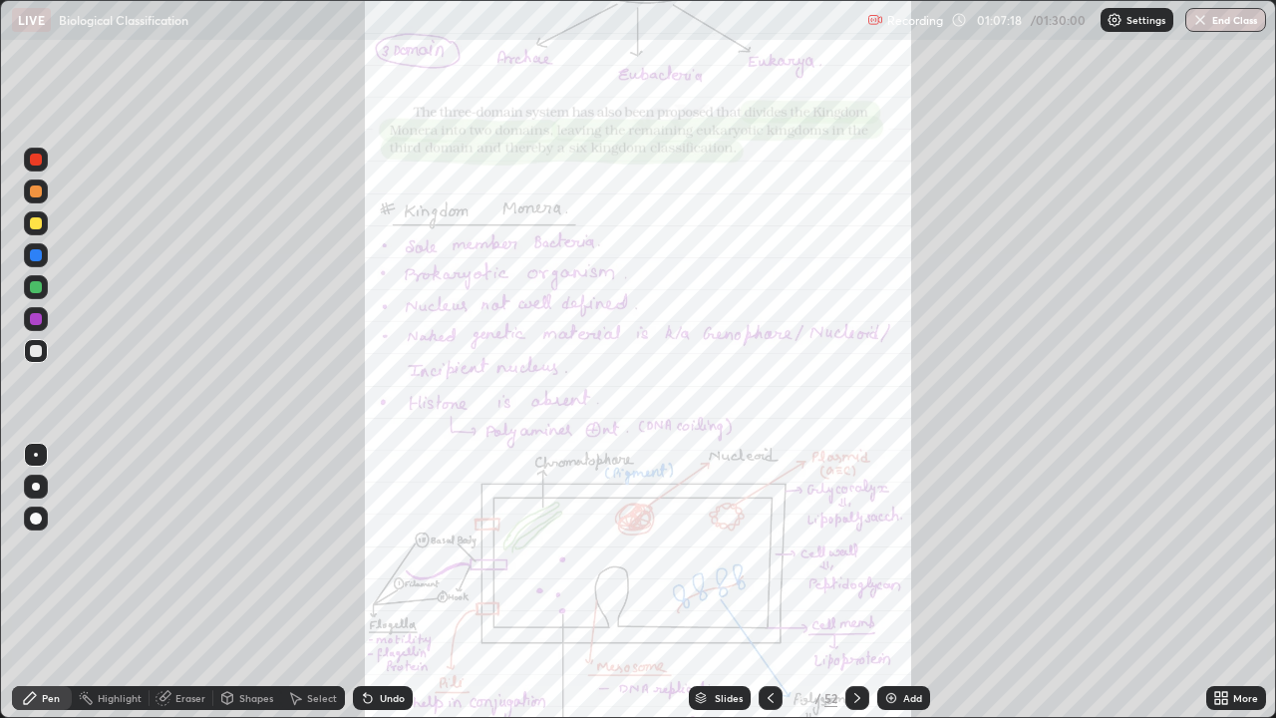
click at [1224, 582] on icon at bounding box center [1224, 694] width 5 height 5
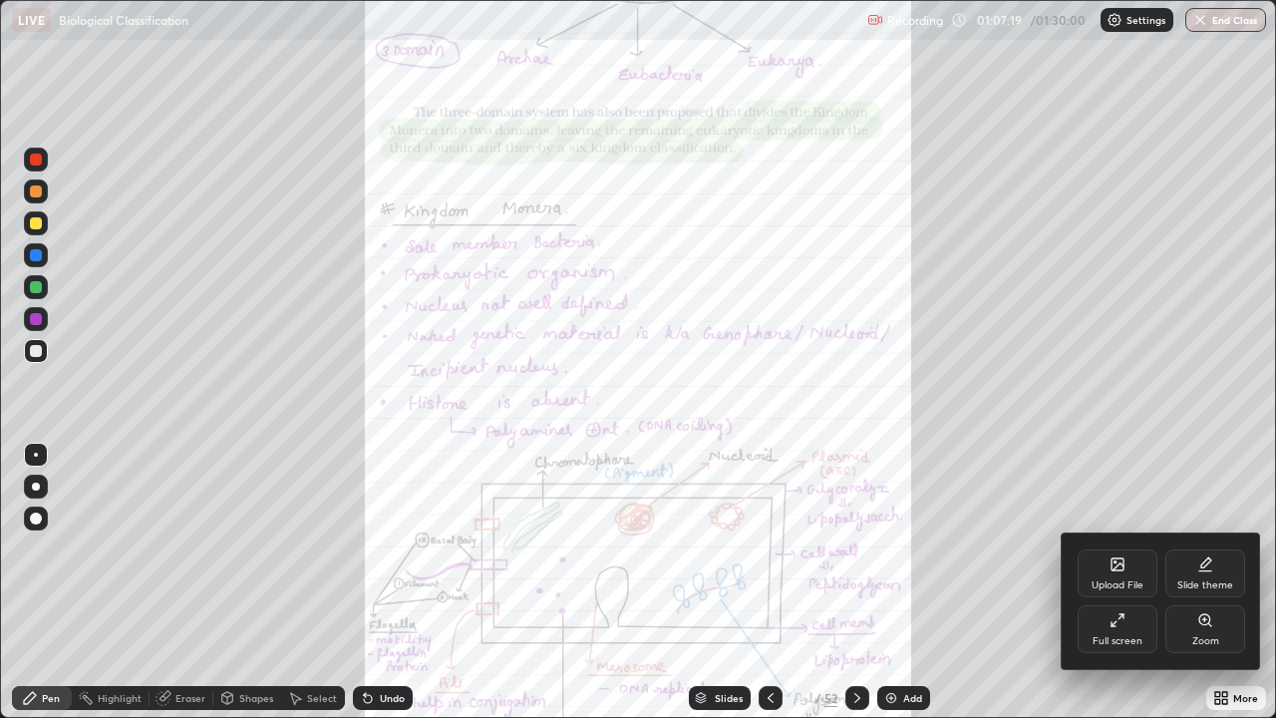
click at [1204, 582] on div "Zoom" at bounding box center [1205, 629] width 80 height 48
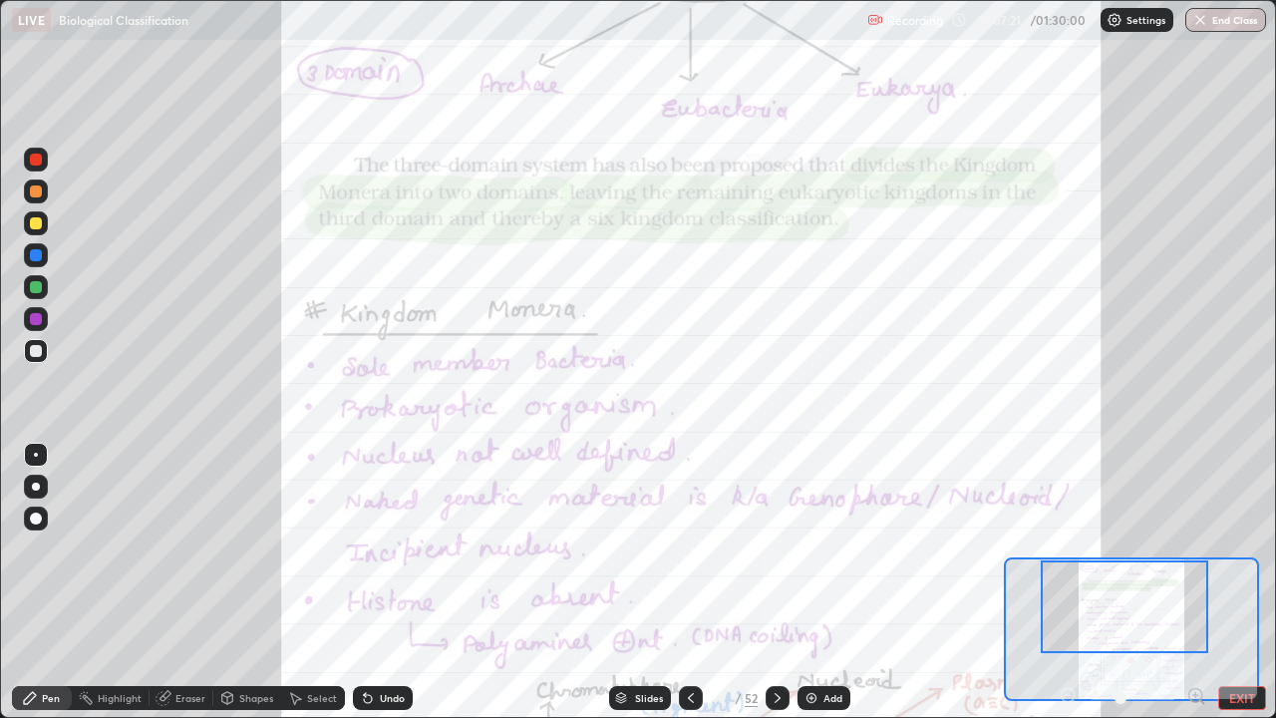
click at [1195, 582] on icon at bounding box center [1195, 695] width 0 height 5
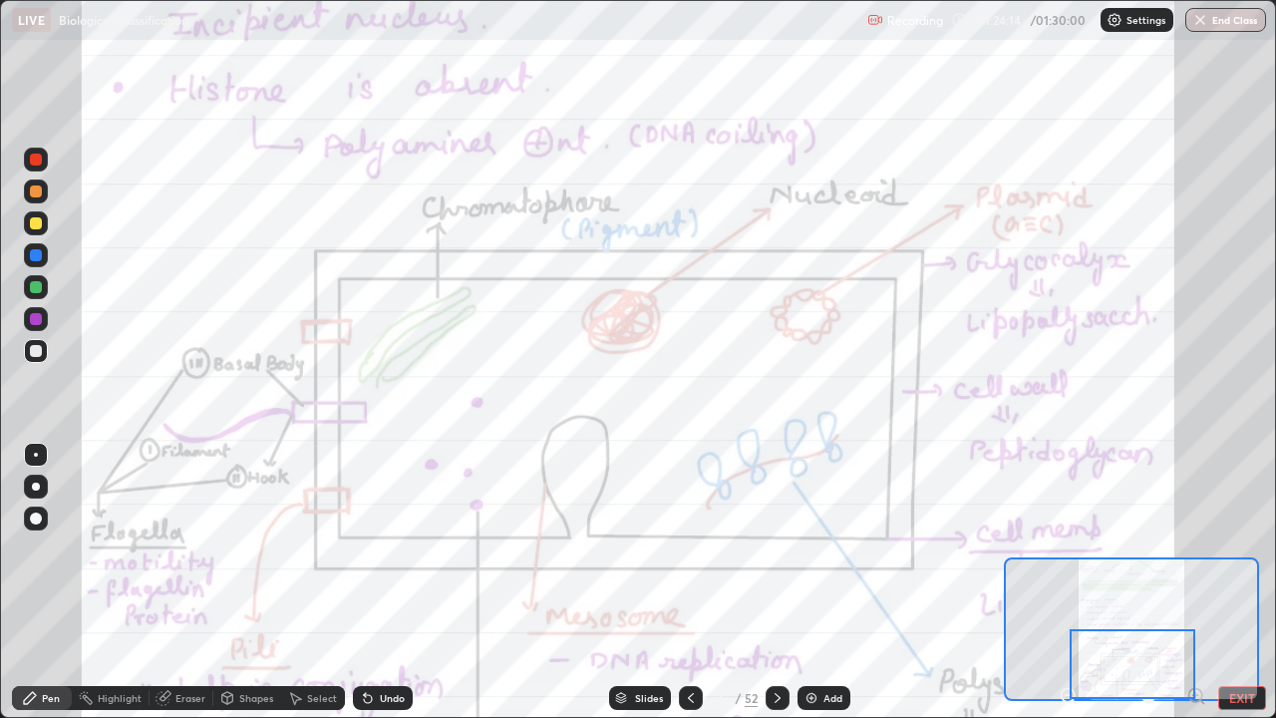
click at [776, 582] on icon at bounding box center [778, 698] width 16 height 16
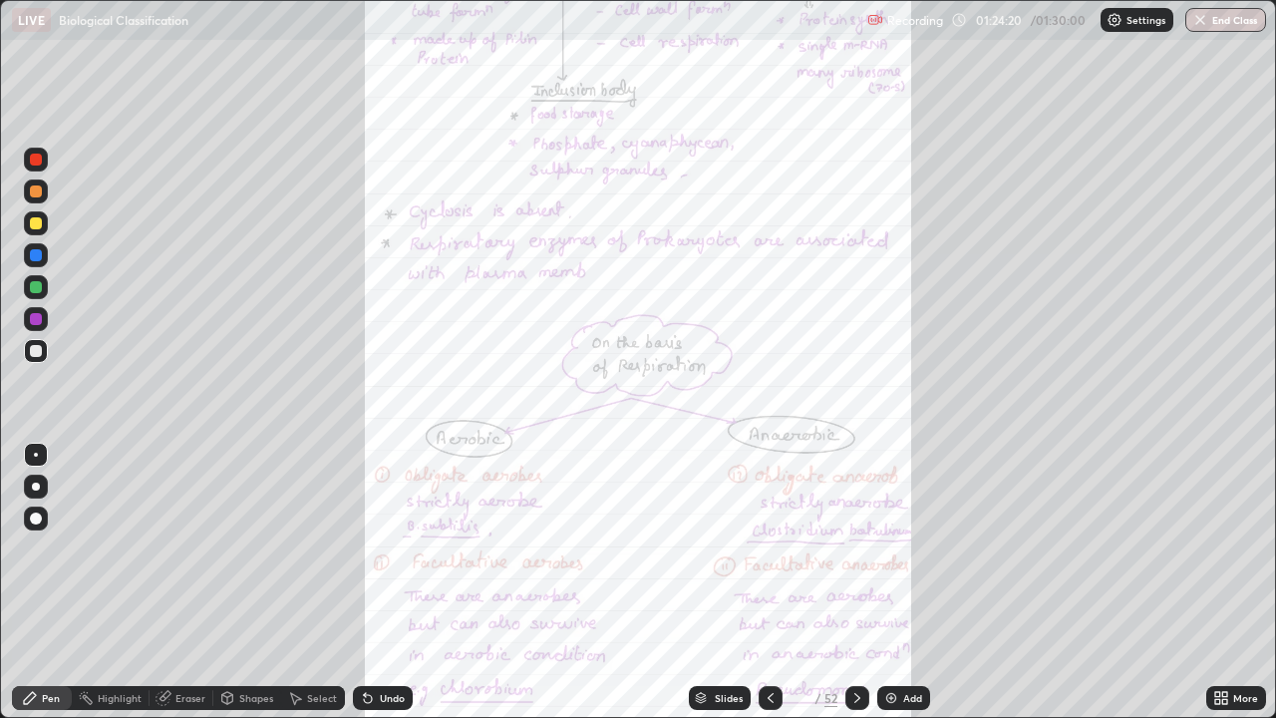
click at [856, 582] on icon at bounding box center [857, 698] width 6 height 10
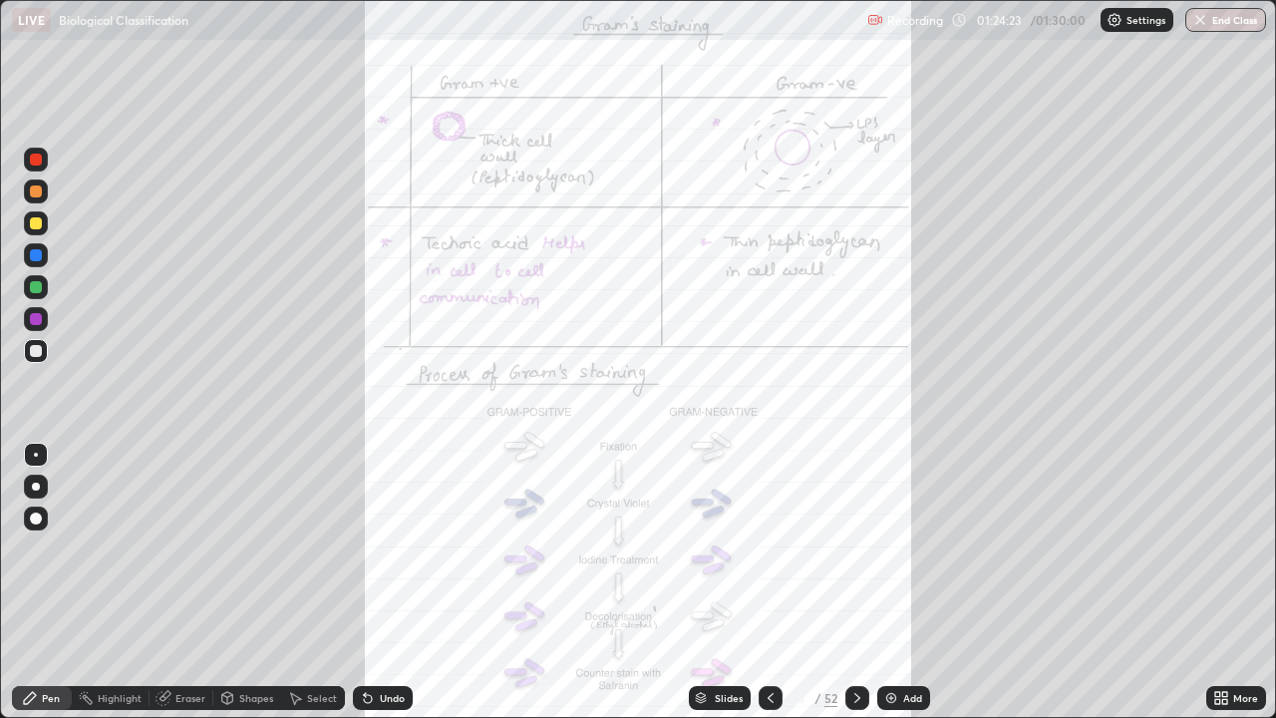
click at [855, 582] on icon at bounding box center [857, 698] width 16 height 16
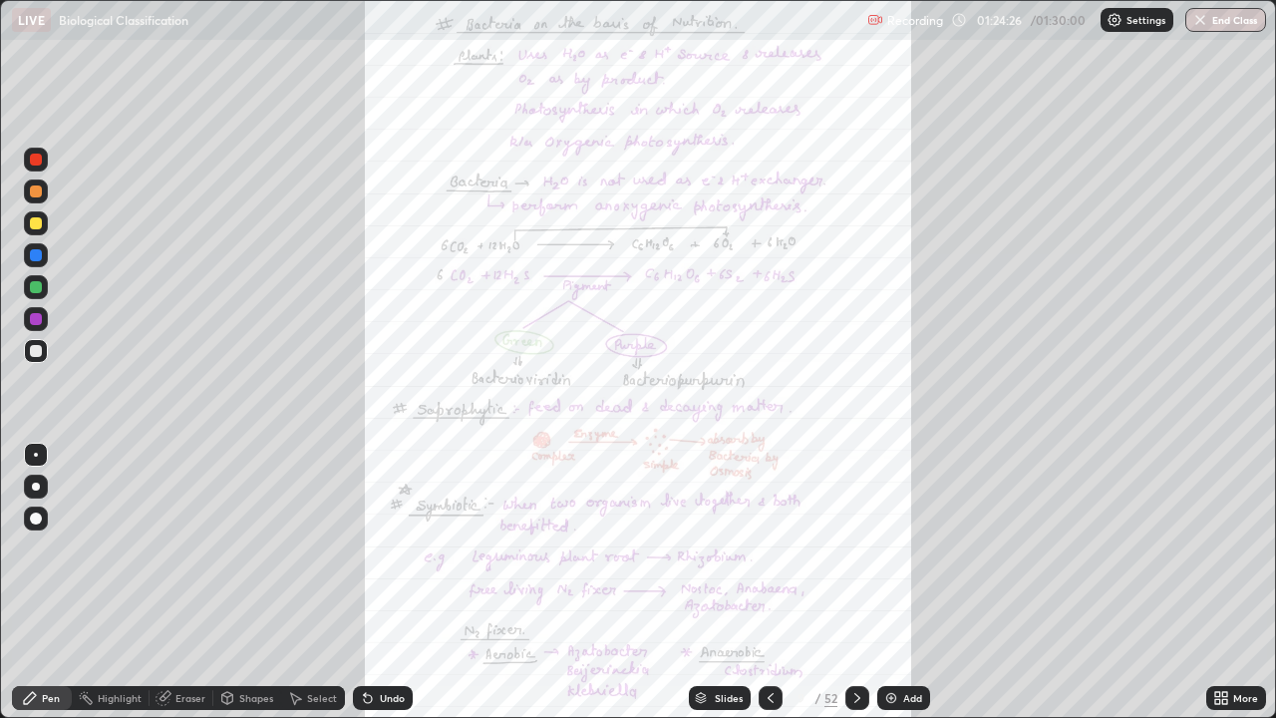
click at [855, 582] on icon at bounding box center [857, 698] width 16 height 16
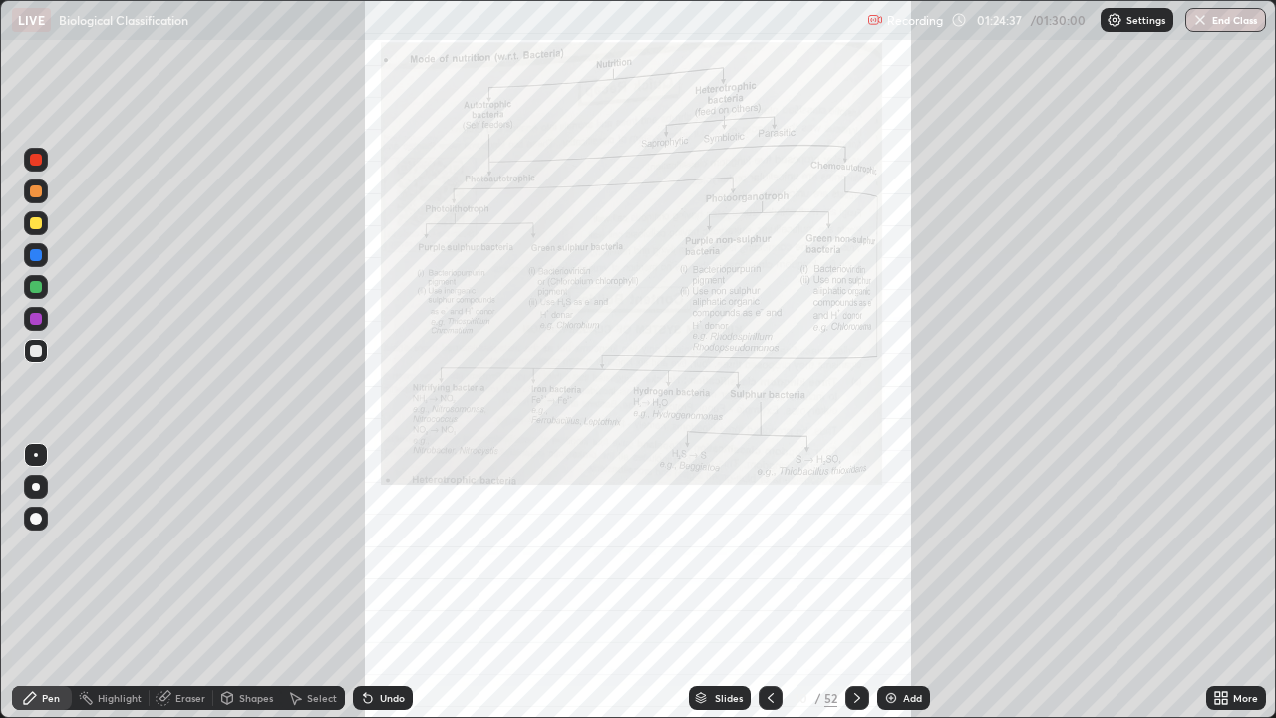
click at [855, 582] on icon at bounding box center [857, 698] width 16 height 16
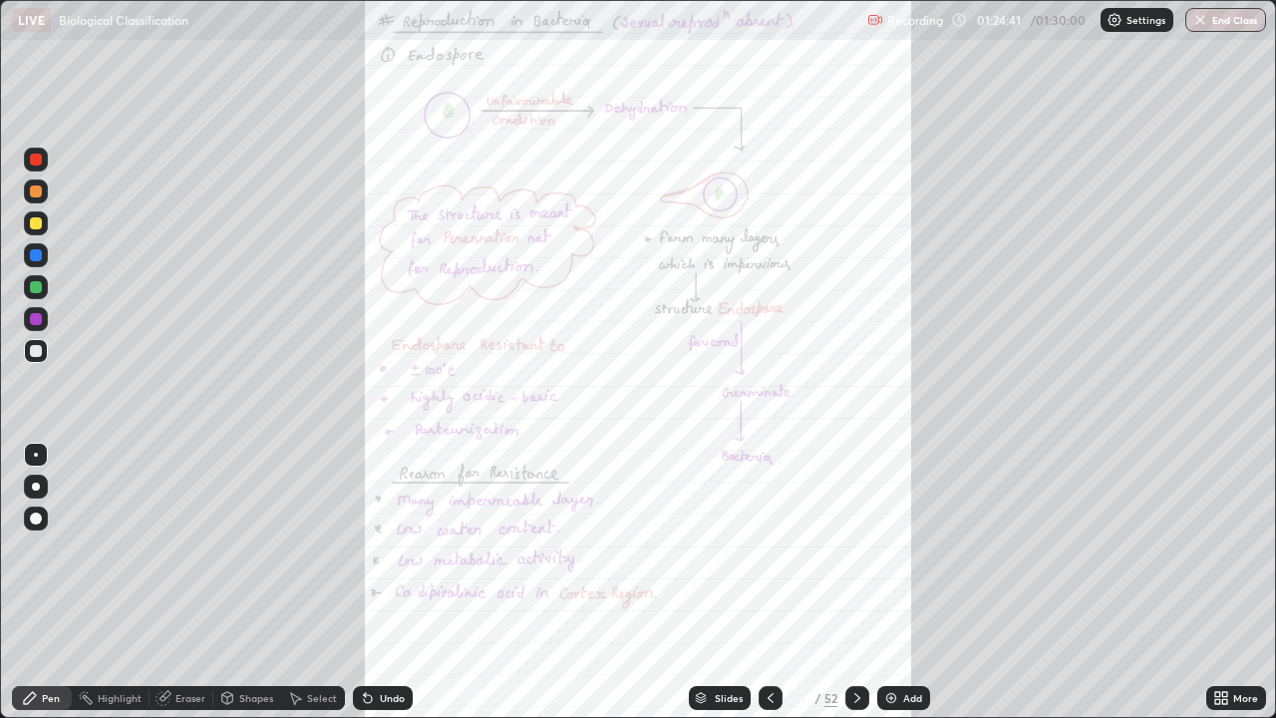
click at [1215, 22] on button "End Class" at bounding box center [1225, 20] width 81 height 24
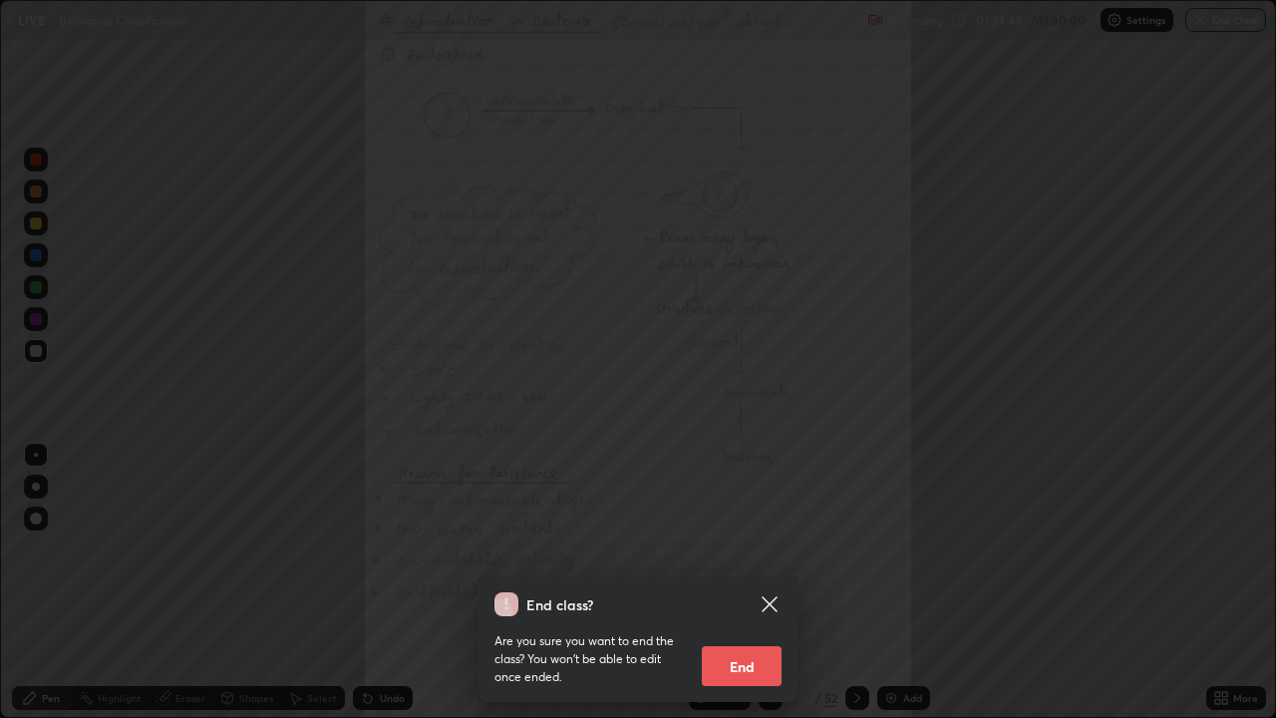
click at [753, 582] on button "End" at bounding box center [742, 666] width 80 height 40
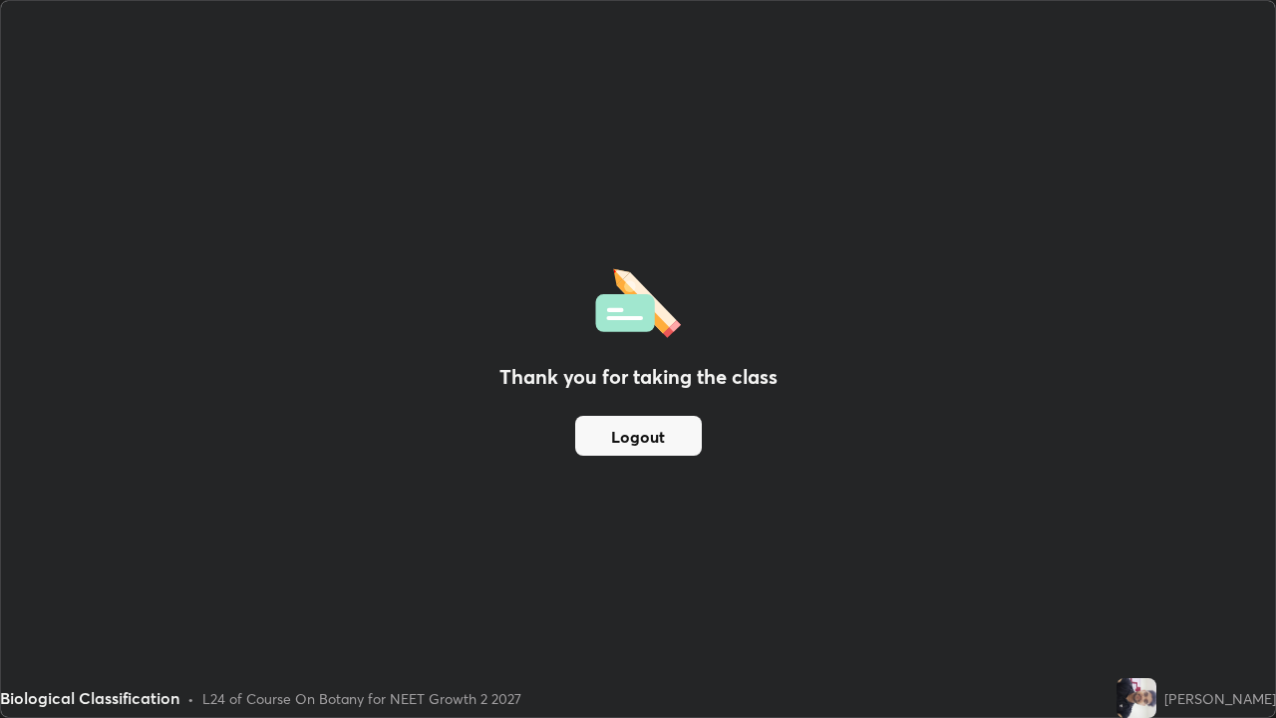
click at [646, 454] on button "Logout" at bounding box center [638, 436] width 127 height 40
click at [649, 436] on button "Logout" at bounding box center [638, 436] width 127 height 40
